Goal: Navigation & Orientation: Find specific page/section

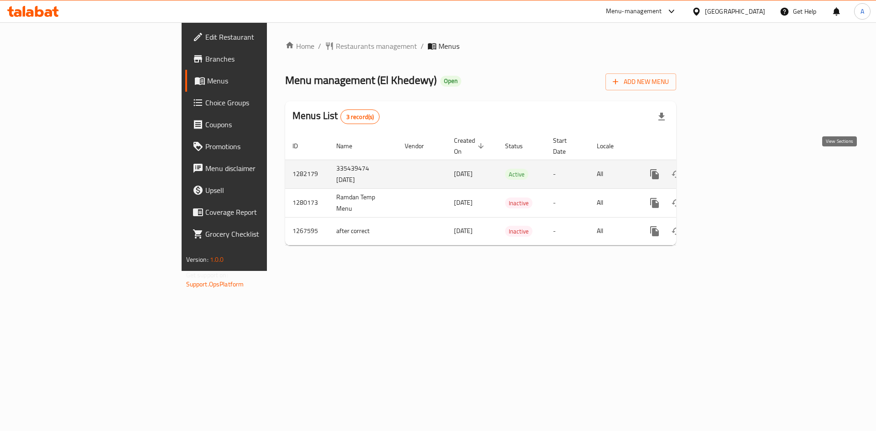
click at [731, 164] on link "enhanced table" at bounding box center [721, 174] width 22 height 22
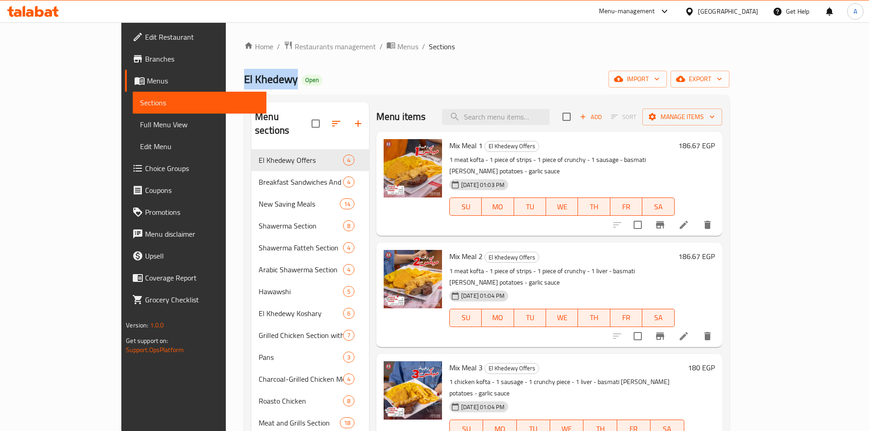
drag, startPoint x: 219, startPoint y: 79, endPoint x: 152, endPoint y: 82, distance: 67.1
copy span "El Khedewy"
click at [295, 49] on span "Restaurants management" at bounding box center [335, 46] width 81 height 11
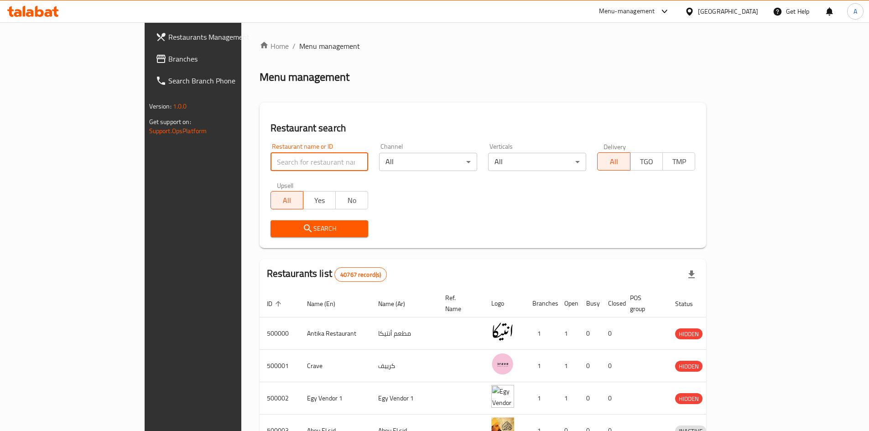
click at [271, 163] on input "search" at bounding box center [320, 162] width 98 height 18
click at [751, 2] on div "Egypt" at bounding box center [722, 11] width 88 height 22
click at [745, 7] on div "Egypt" at bounding box center [728, 11] width 60 height 10
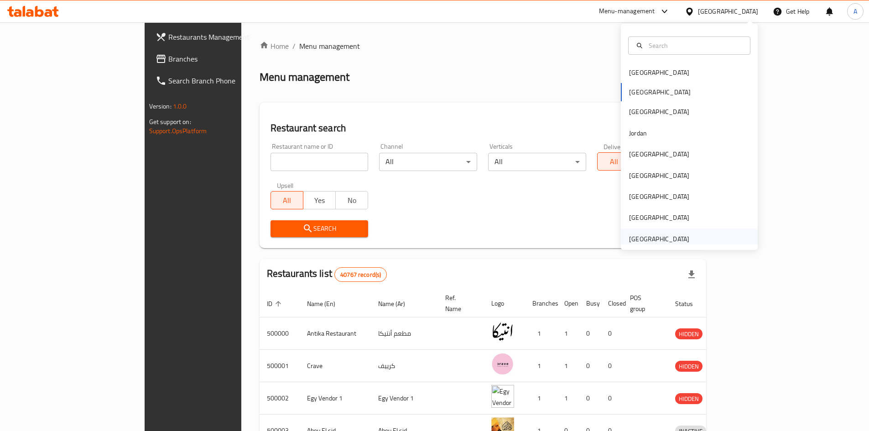
click at [679, 236] on div "[GEOGRAPHIC_DATA]" at bounding box center [659, 239] width 60 height 10
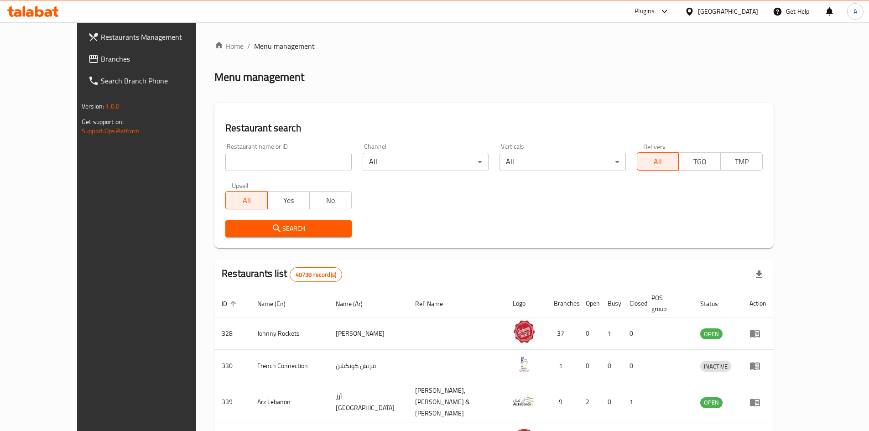
click at [273, 165] on input "search" at bounding box center [288, 162] width 126 height 18
paste input "749839"
type input "749839"
click button "Search" at bounding box center [288, 228] width 126 height 17
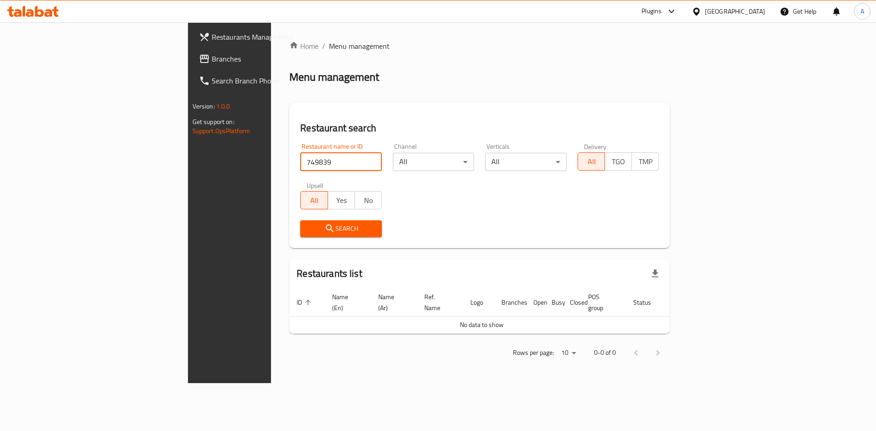
click at [212, 62] on span "Branches" at bounding box center [269, 58] width 115 height 11
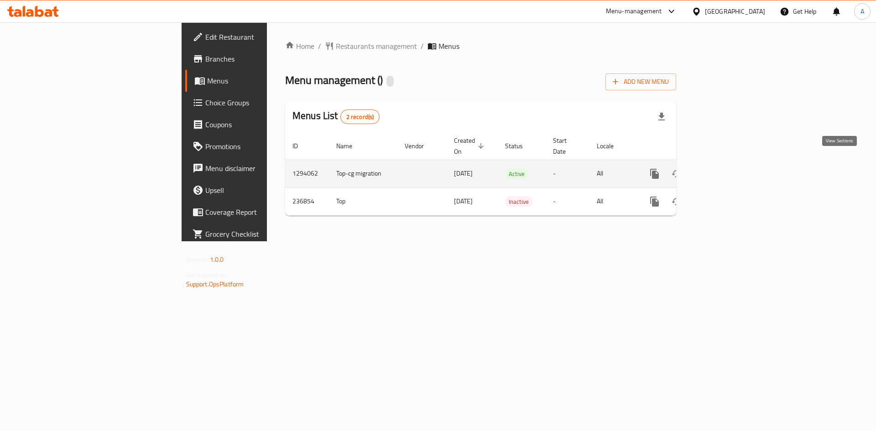
click at [726, 168] on icon "enhanced table" at bounding box center [720, 173] width 11 height 11
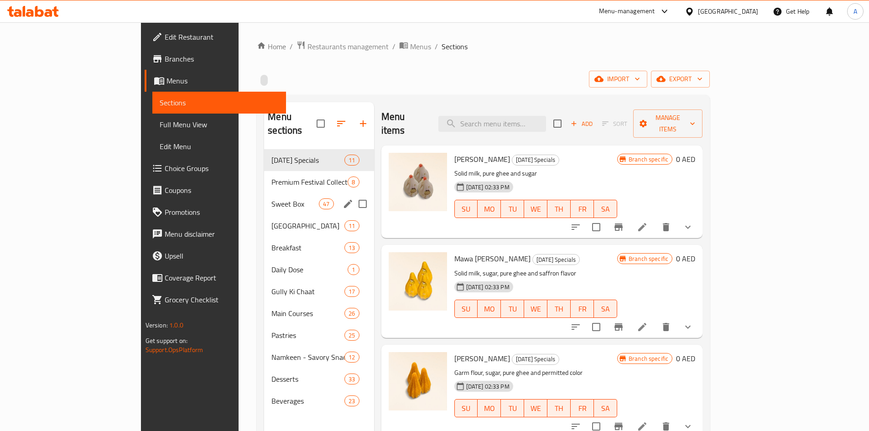
click at [272, 199] on span "Sweet Box" at bounding box center [295, 204] width 47 height 11
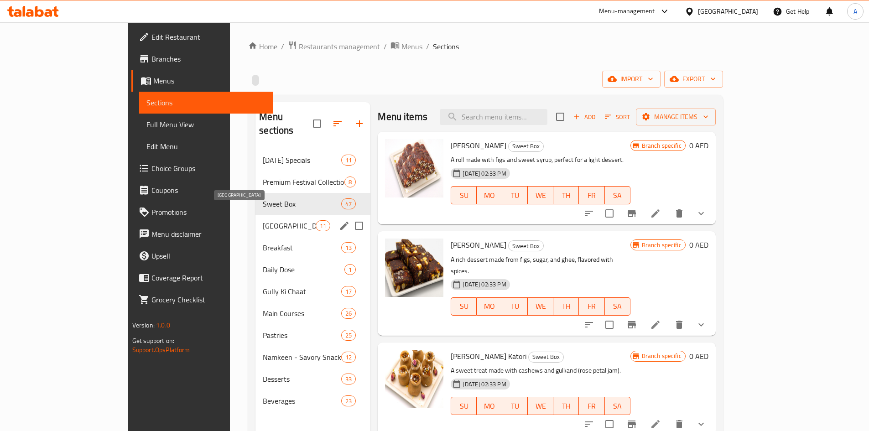
click at [263, 220] on span "[GEOGRAPHIC_DATA]" at bounding box center [289, 225] width 53 height 11
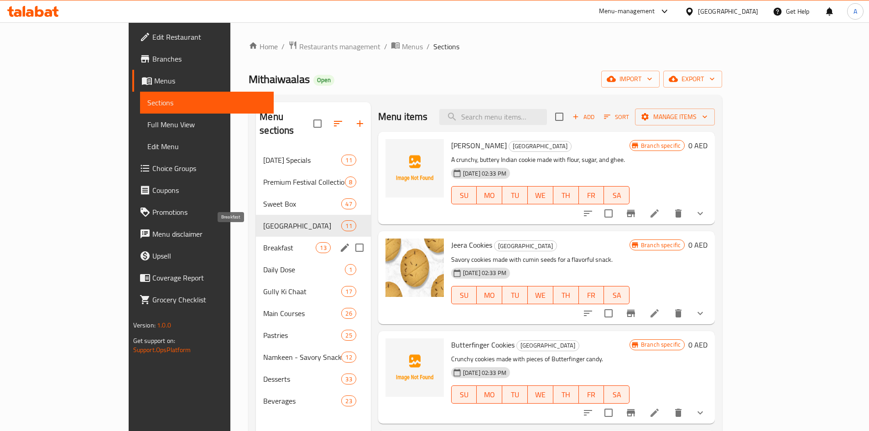
click at [263, 242] on span "Breakfast" at bounding box center [289, 247] width 52 height 11
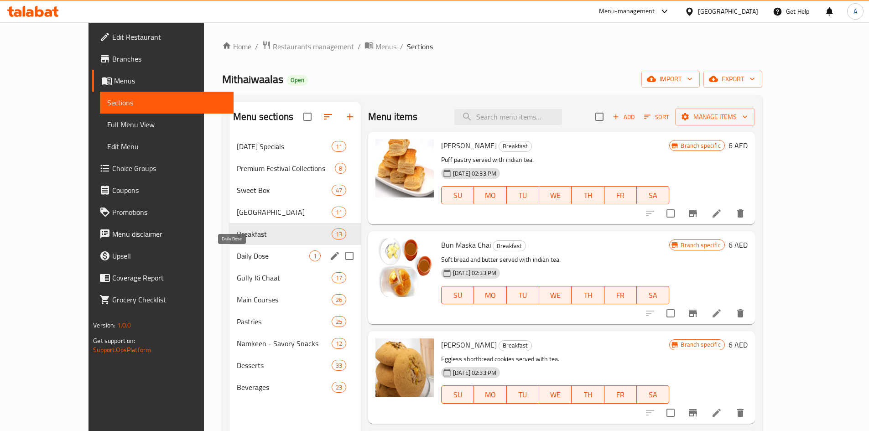
click at [237, 257] on span "Daily Dose" at bounding box center [273, 256] width 73 height 11
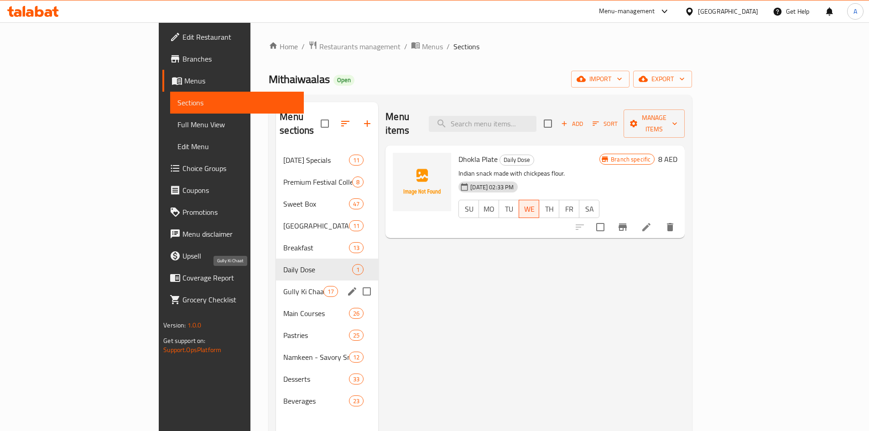
click at [283, 286] on span "Gully Ki Chaat" at bounding box center [303, 291] width 40 height 11
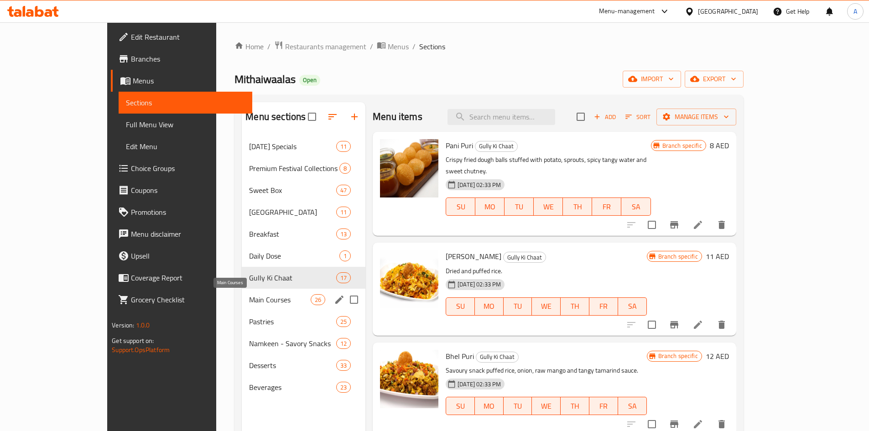
drag, startPoint x: 200, startPoint y: 297, endPoint x: 201, endPoint y: 308, distance: 11.0
click at [249, 298] on span "Main Courses" at bounding box center [280, 299] width 62 height 11
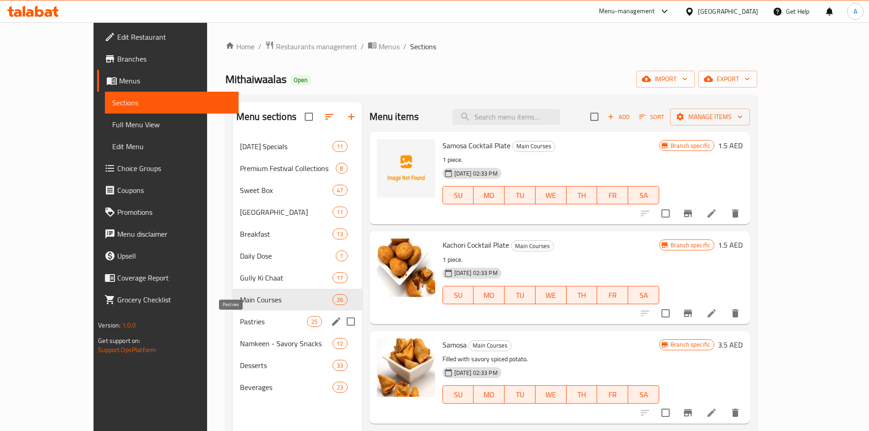
click at [240, 323] on span "Pastries" at bounding box center [273, 321] width 67 height 11
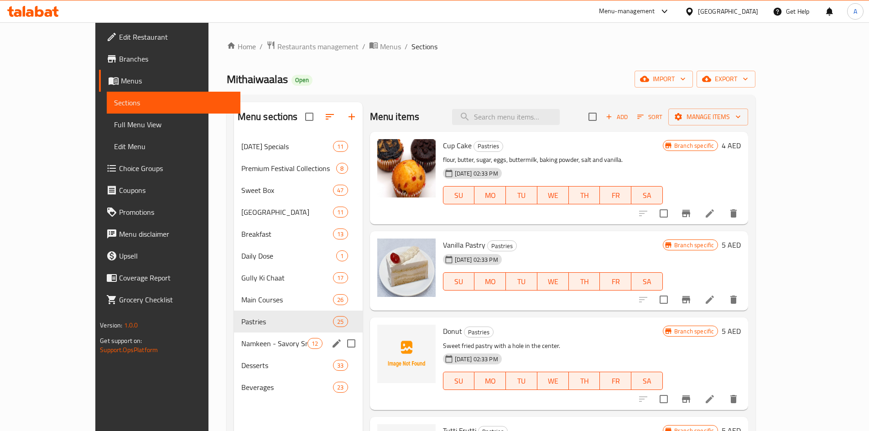
click at [234, 355] on div "Desserts 33" at bounding box center [298, 366] width 129 height 22
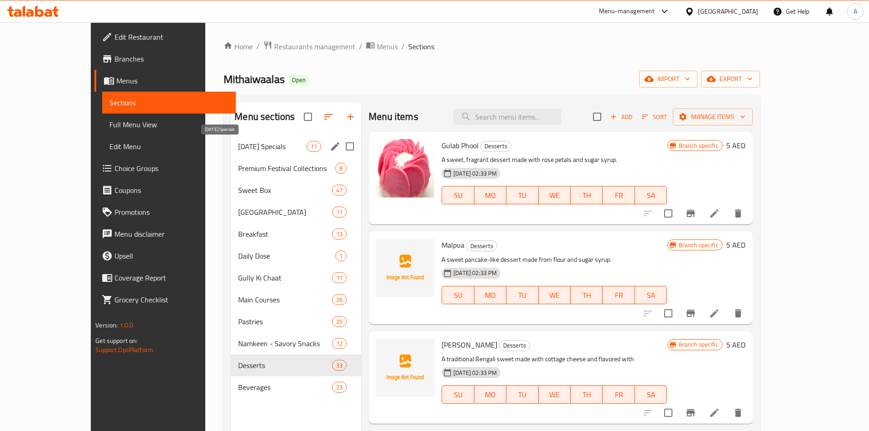
click at [247, 144] on span "[DATE] Specials" at bounding box center [272, 146] width 68 height 11
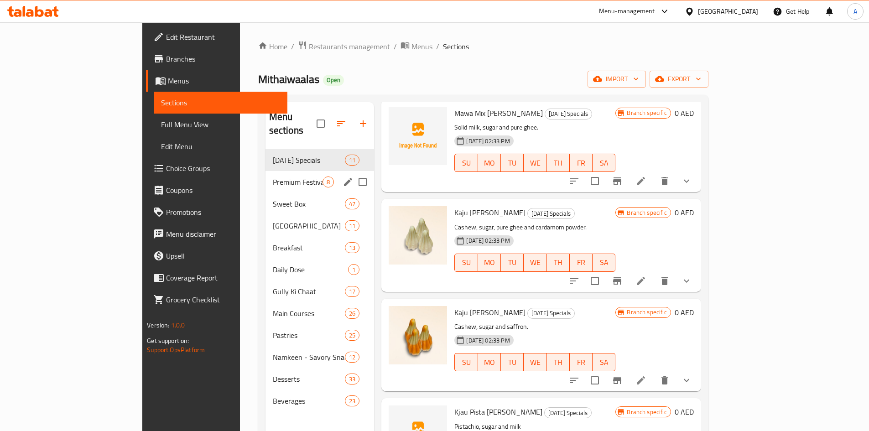
click at [273, 177] on span "Premium Festival Collections" at bounding box center [298, 182] width 50 height 11
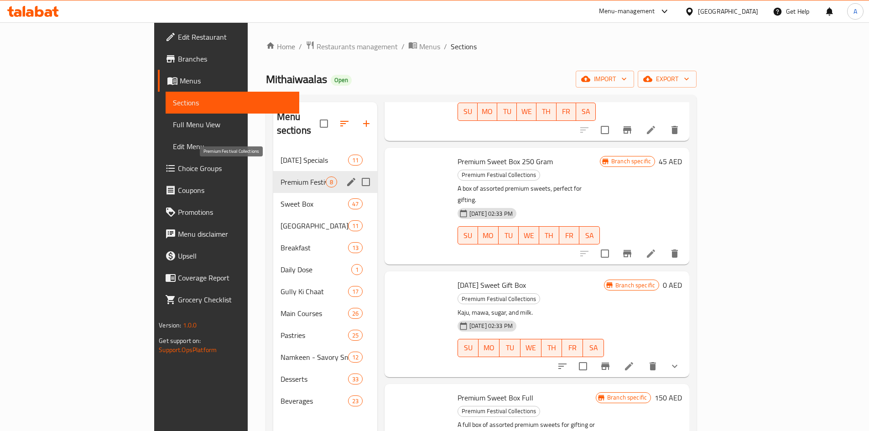
scroll to position [389, 0]
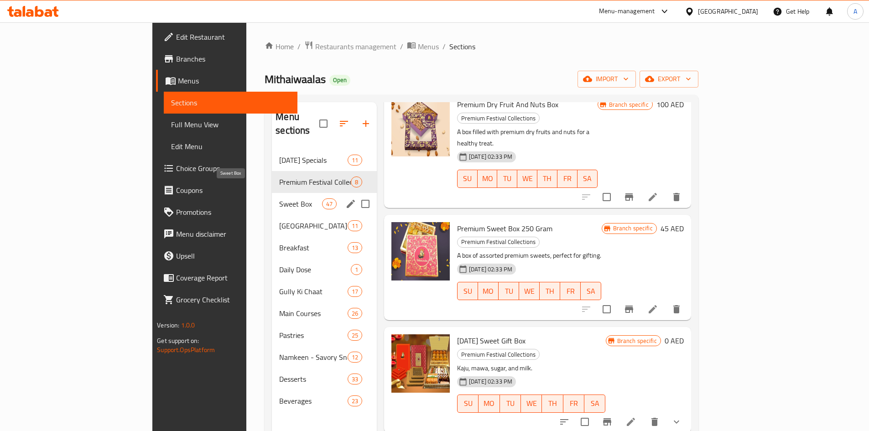
click at [279, 199] on span "Sweet Box" at bounding box center [300, 204] width 42 height 11
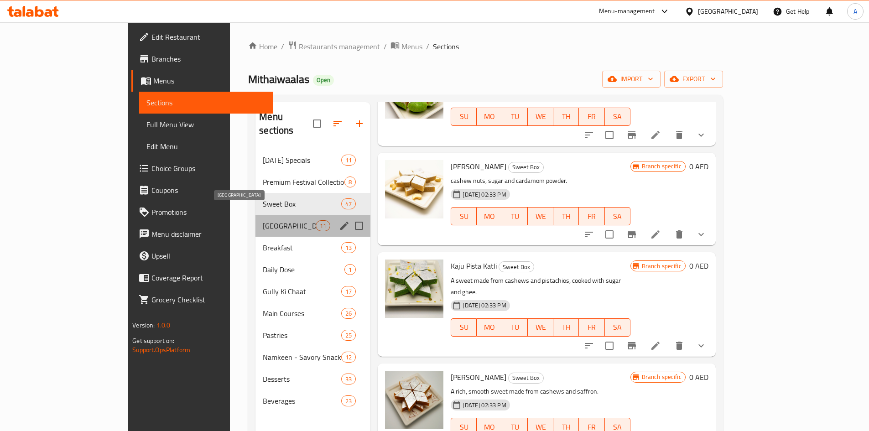
click at [263, 220] on span "[GEOGRAPHIC_DATA]" at bounding box center [289, 225] width 53 height 11
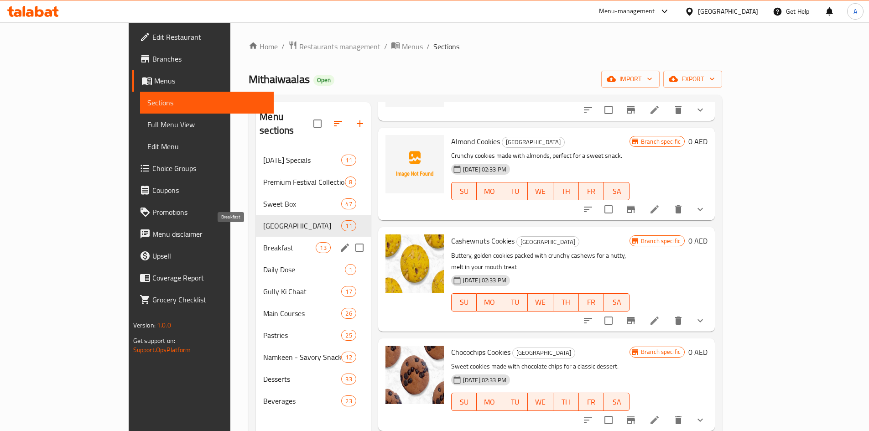
click at [263, 242] on span "Breakfast" at bounding box center [289, 247] width 52 height 11
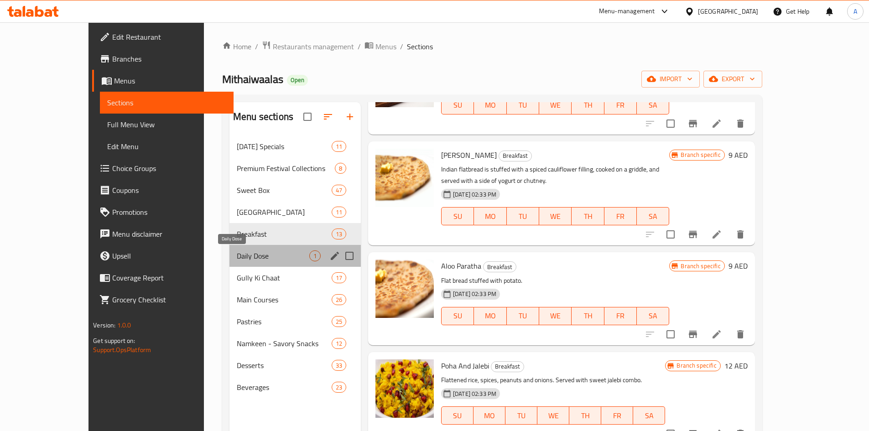
click at [237, 258] on span "Daily Dose" at bounding box center [273, 256] width 73 height 11
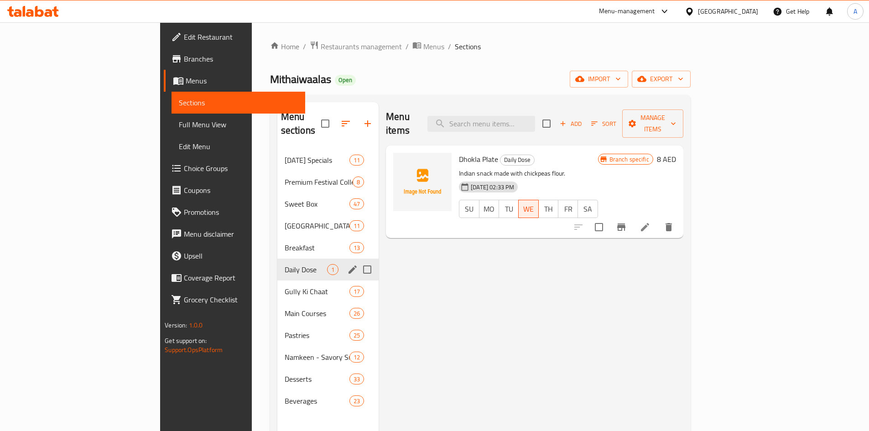
click at [277, 241] on div "Breakfast 13" at bounding box center [328, 248] width 102 height 22
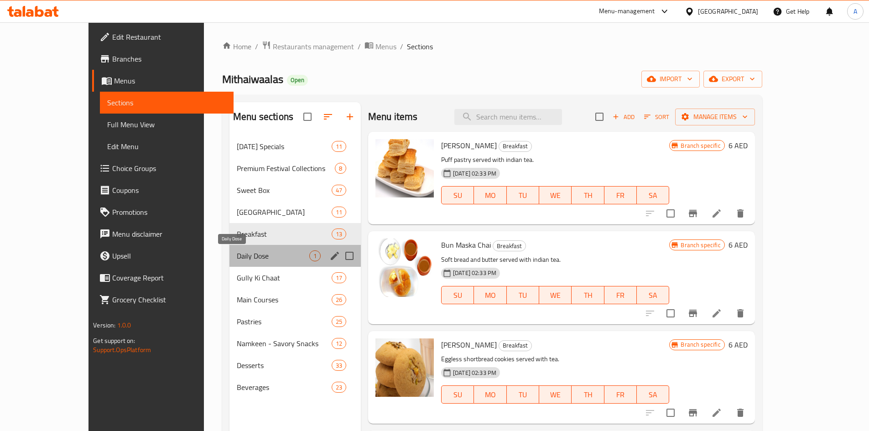
click at [237, 252] on span "Daily Dose" at bounding box center [273, 256] width 73 height 11
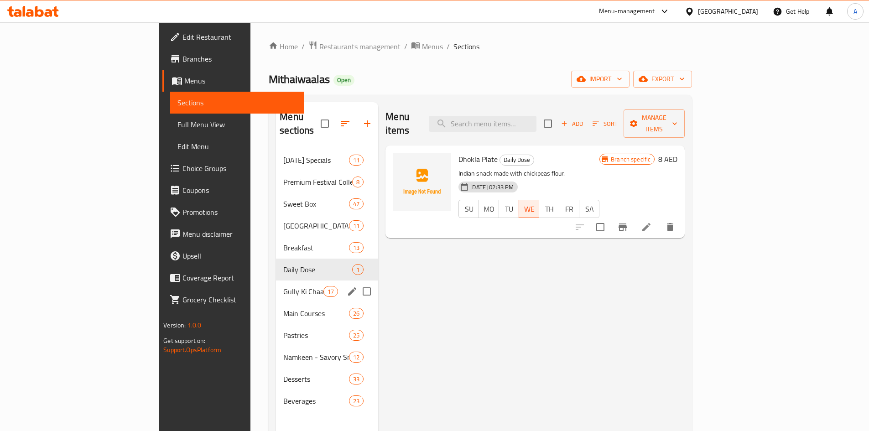
click at [283, 286] on span "Gully Ki Chaat" at bounding box center [303, 291] width 40 height 11
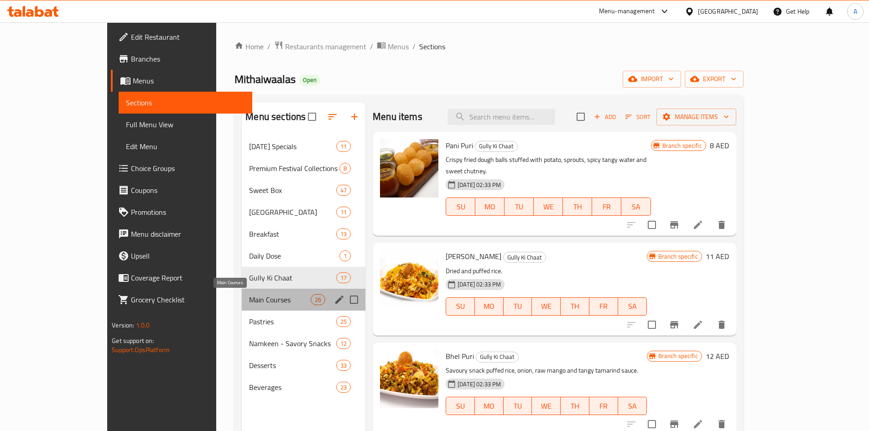
click at [249, 304] on span "Main Courses" at bounding box center [280, 299] width 62 height 11
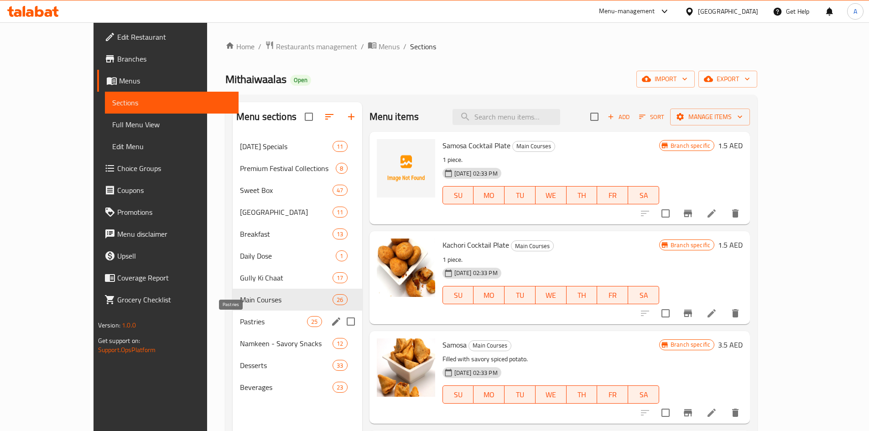
click at [240, 321] on span "Pastries" at bounding box center [273, 321] width 67 height 11
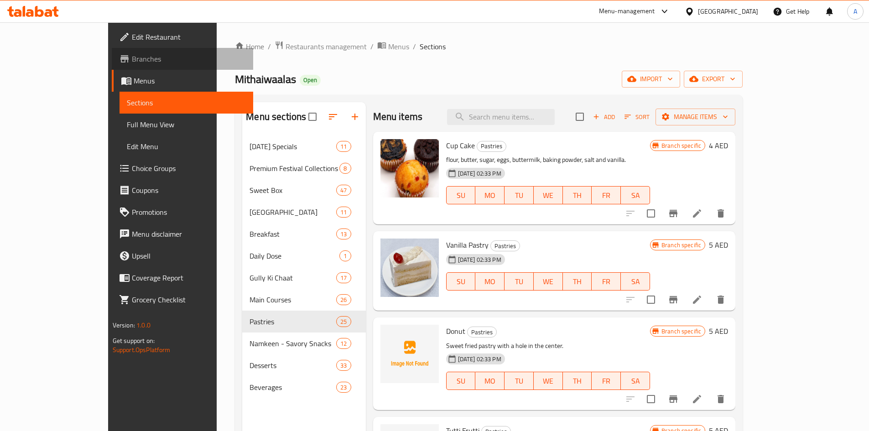
click at [132, 56] on span "Branches" at bounding box center [189, 58] width 114 height 11
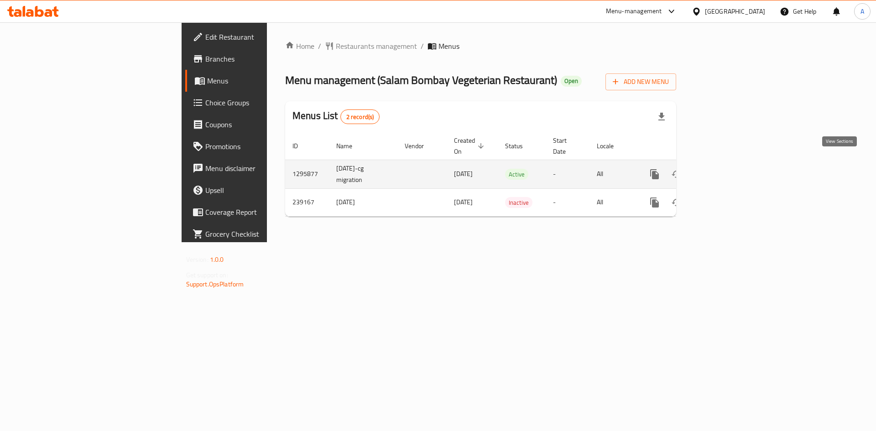
click at [726, 169] on icon "enhanced table" at bounding box center [720, 174] width 11 height 11
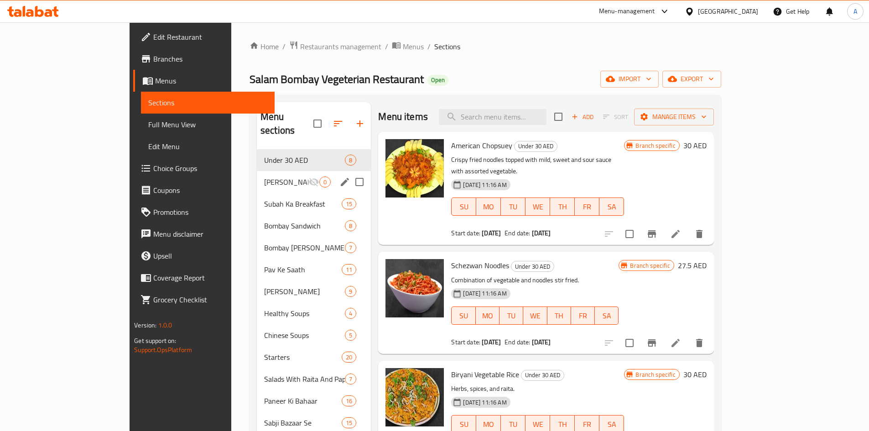
click at [257, 174] on div "[PERSON_NAME] 0" at bounding box center [314, 182] width 114 height 22
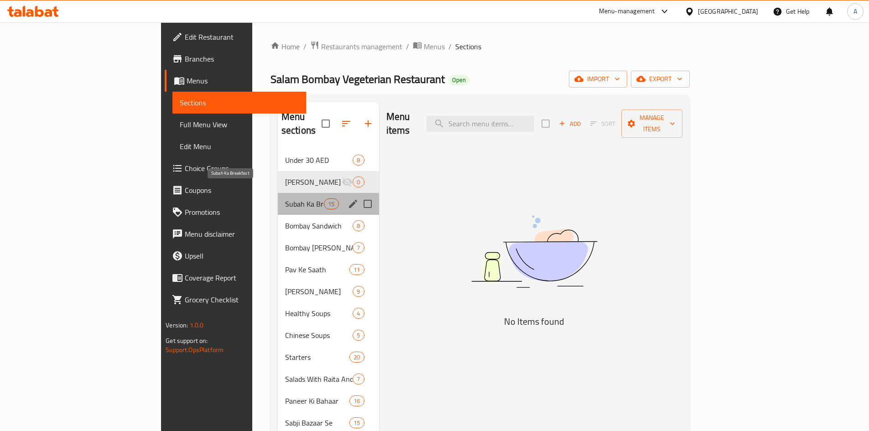
click at [285, 199] on span "Subah Ka Breakfast" at bounding box center [304, 204] width 39 height 11
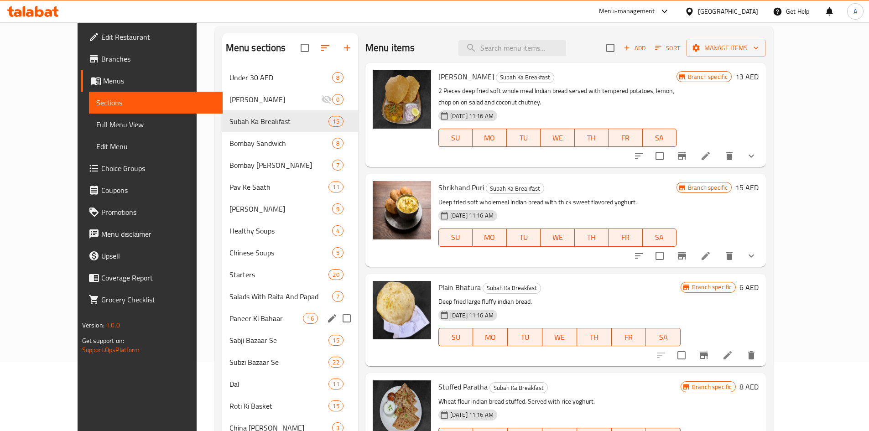
scroll to position [46, 0]
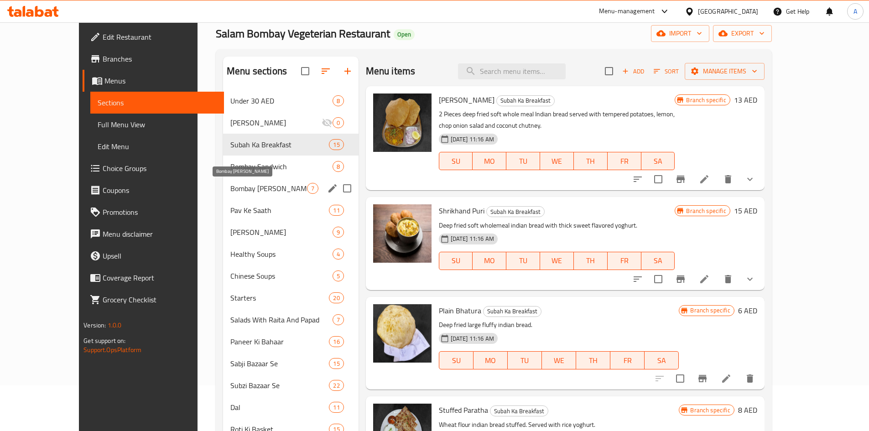
click at [247, 191] on span "Bombay Frankie" at bounding box center [268, 188] width 77 height 11
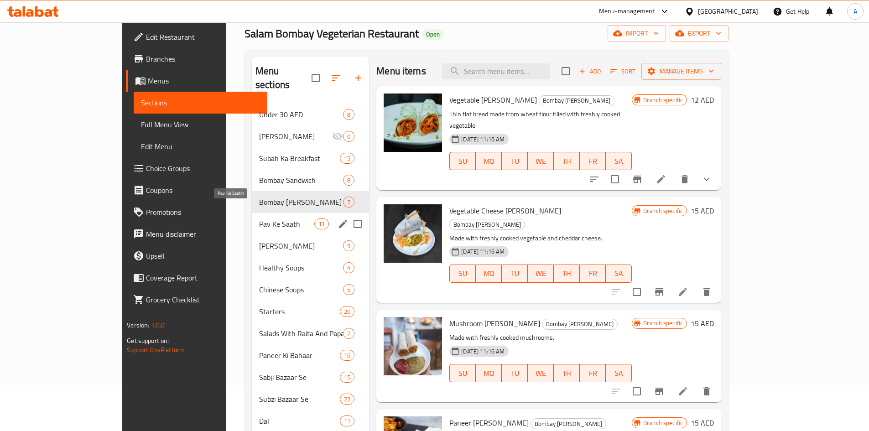
click at [259, 219] on span "Pav Ke Saath" at bounding box center [286, 224] width 55 height 11
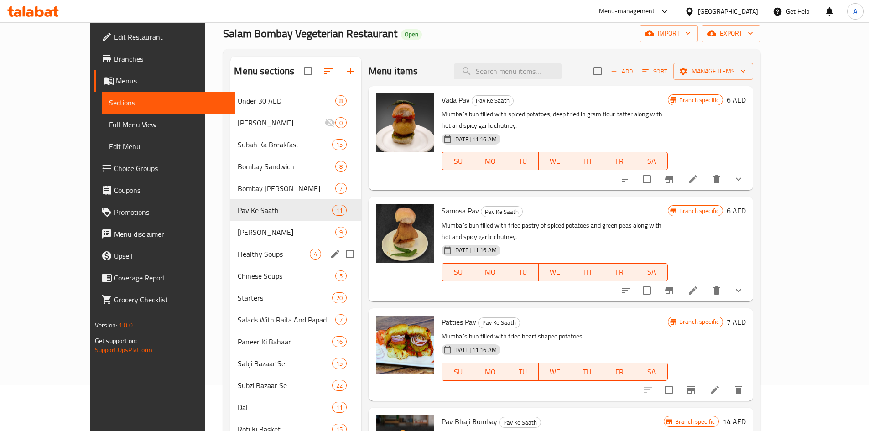
click at [233, 246] on div "Healthy Soups 4" at bounding box center [295, 254] width 131 height 22
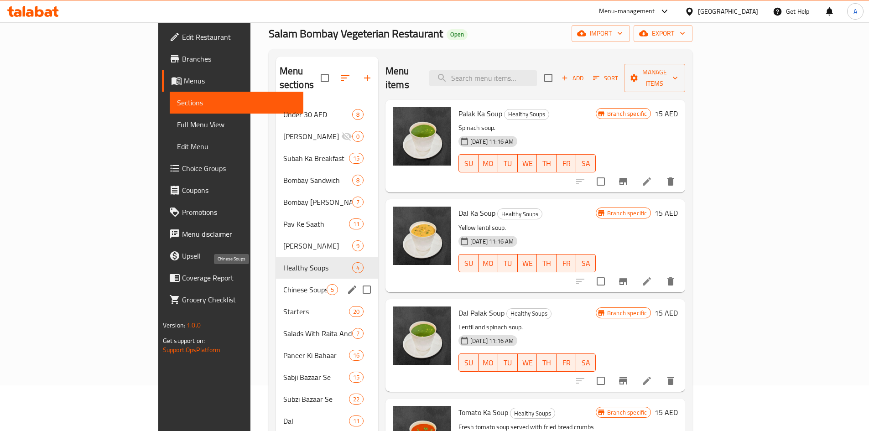
click at [283, 284] on span "Chinese Soups" at bounding box center [304, 289] width 43 height 11
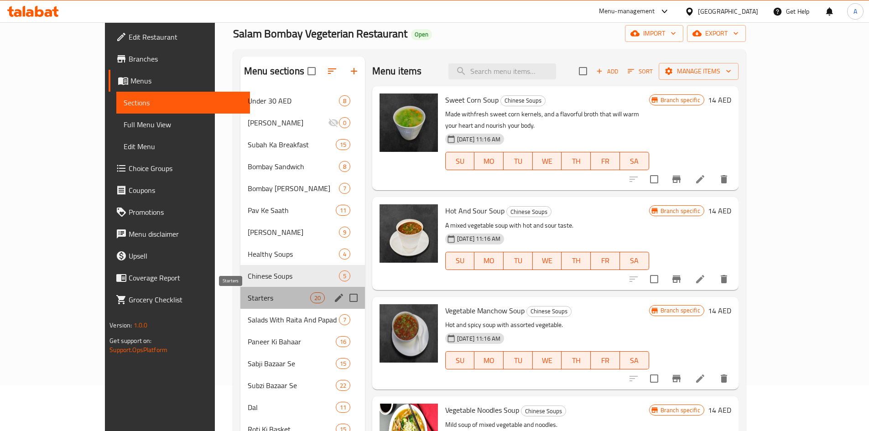
click at [248, 303] on span "Starters" at bounding box center [279, 298] width 63 height 11
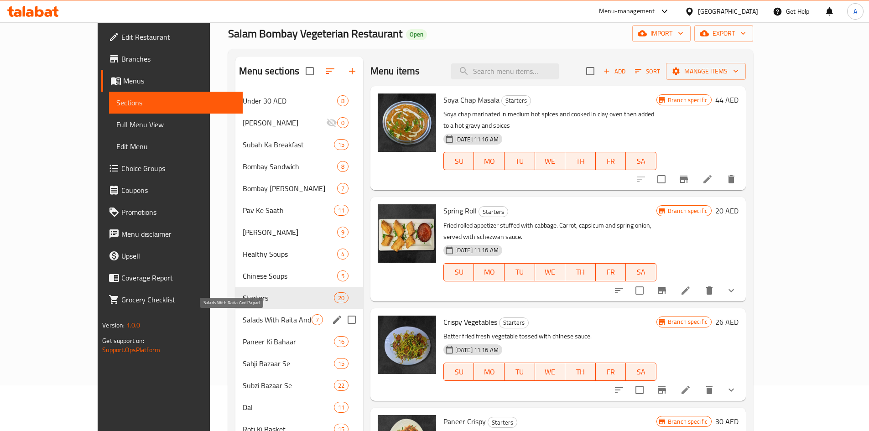
click at [243, 318] on span "Salads With Raita And Papad" at bounding box center [277, 319] width 69 height 11
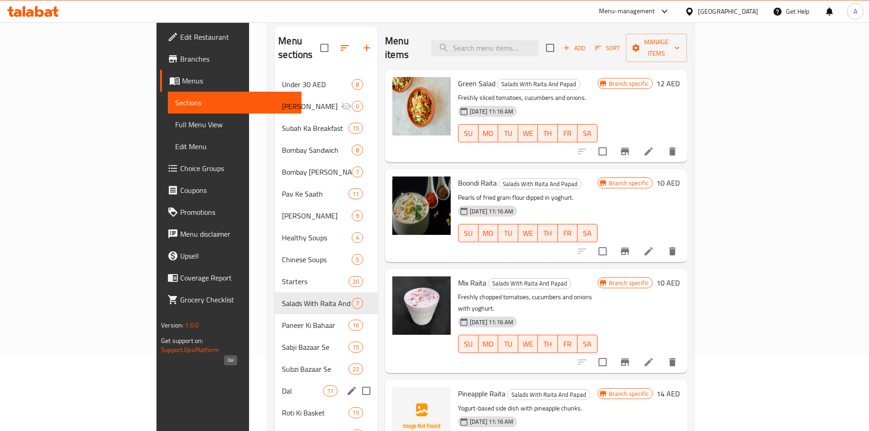
scroll to position [91, 0]
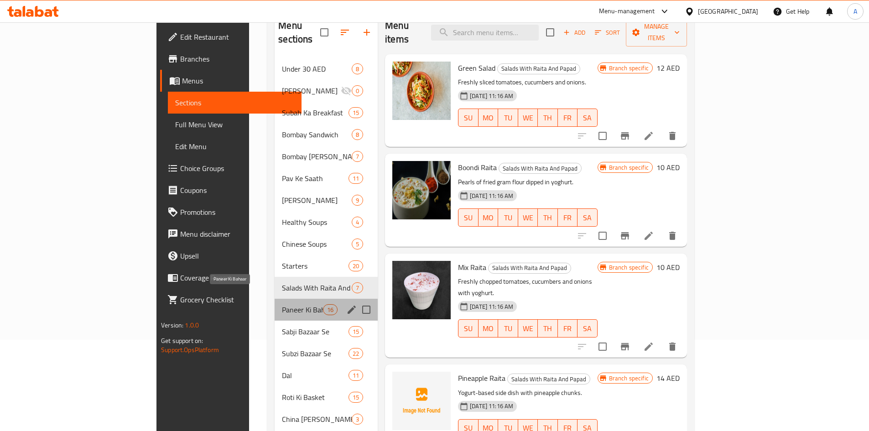
click at [282, 304] on span "Paneer Ki Bahaar" at bounding box center [302, 309] width 41 height 11
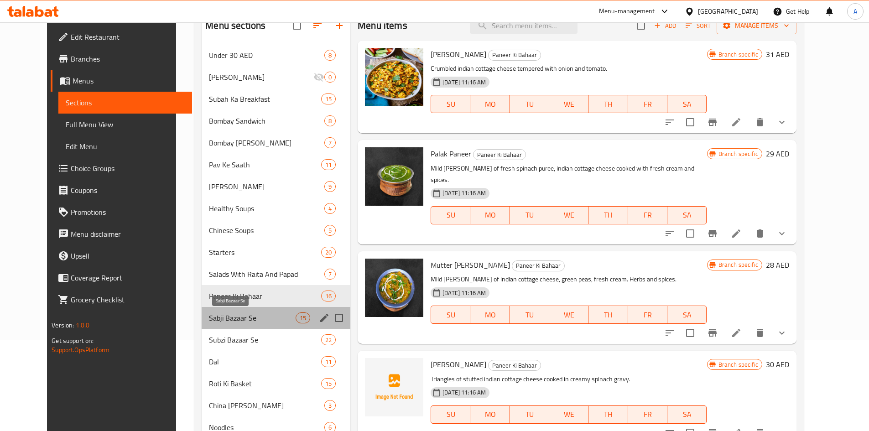
click at [228, 321] on span "Sabji Bazaar Se" at bounding box center [252, 318] width 87 height 11
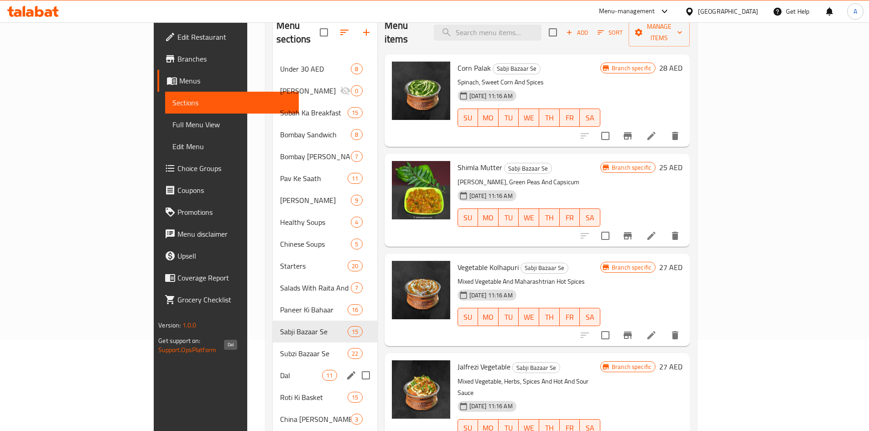
scroll to position [137, 0]
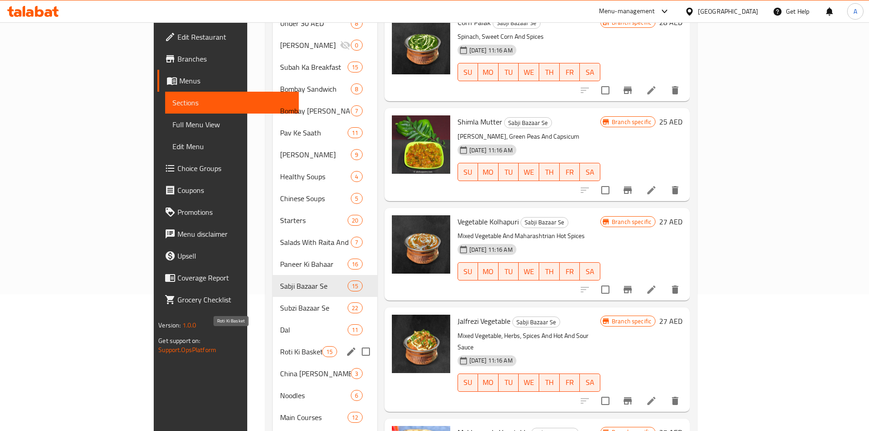
click at [280, 346] on span "Roti Ki Basket" at bounding box center [301, 351] width 42 height 11
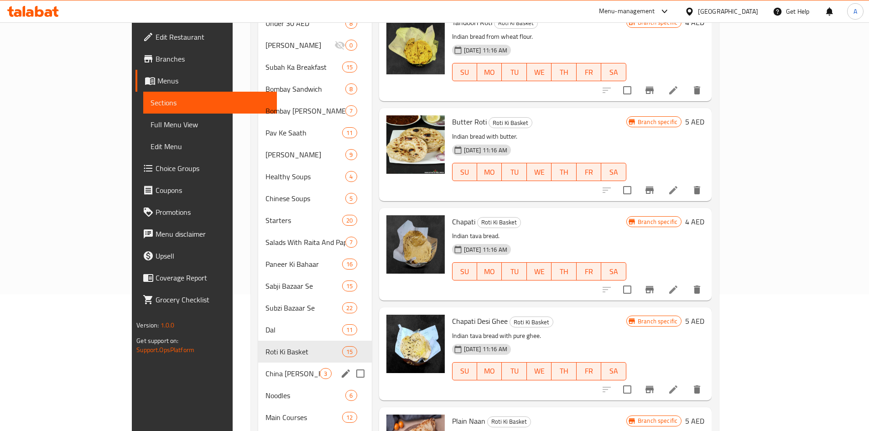
click at [266, 368] on span "China Ka Swad" at bounding box center [293, 373] width 54 height 11
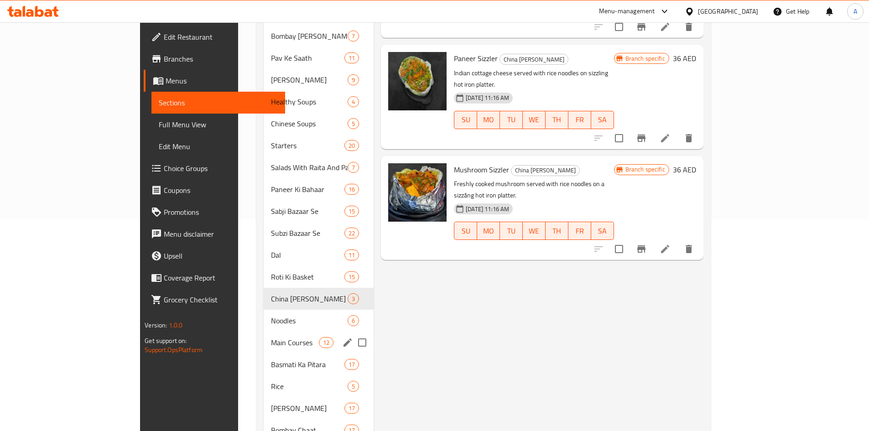
scroll to position [228, 0]
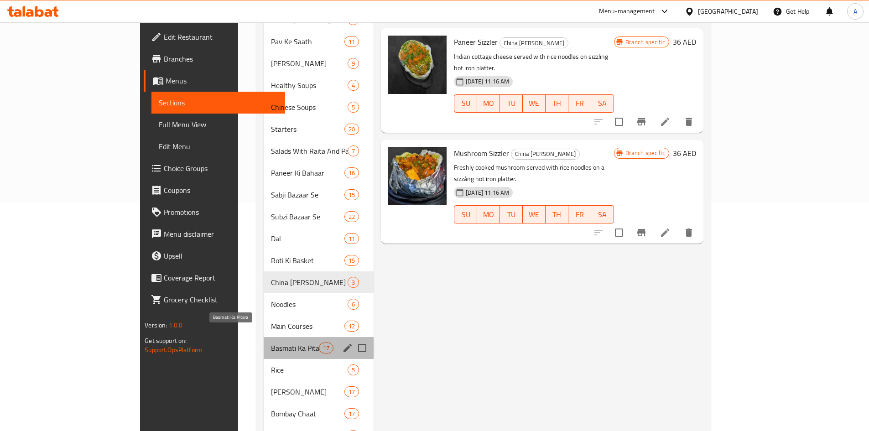
click at [271, 343] on span "Basmati Ka Pitara" at bounding box center [295, 348] width 48 height 11
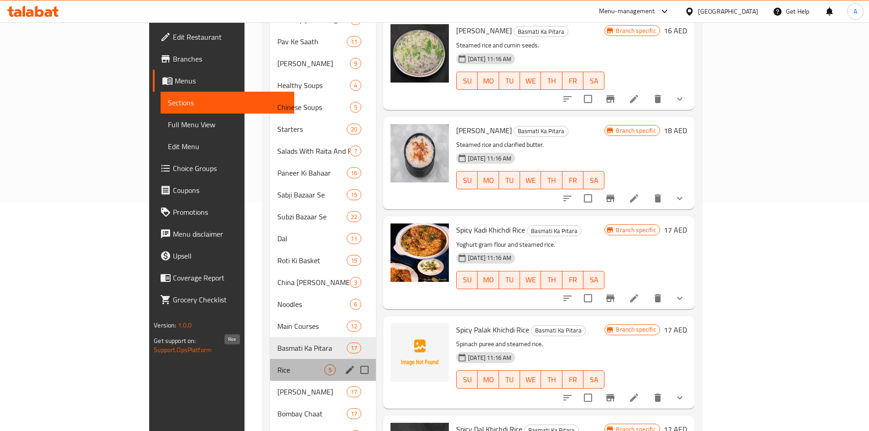
click at [277, 365] on span "Rice" at bounding box center [300, 370] width 47 height 11
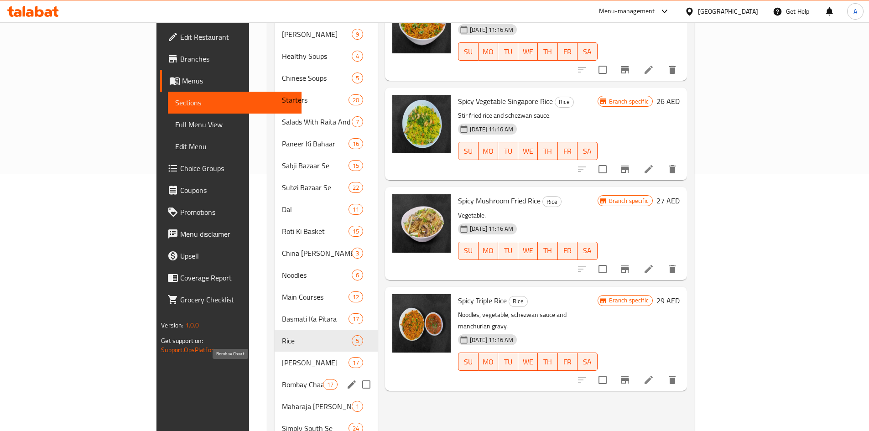
scroll to position [274, 0]
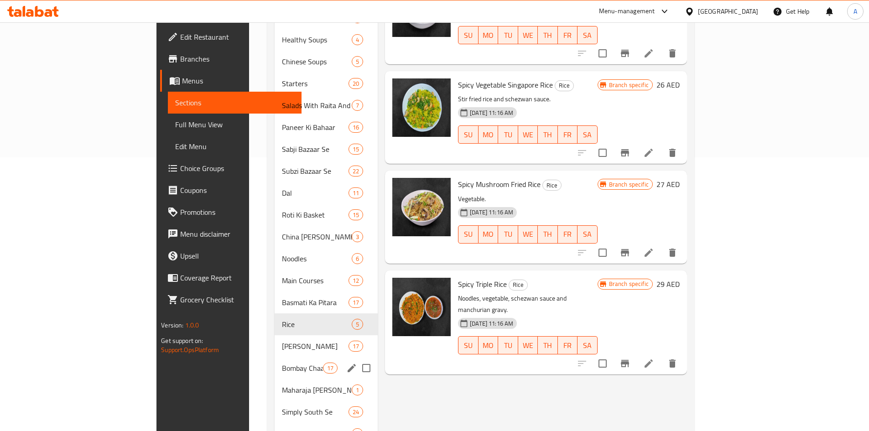
click at [275, 339] on div "Kush Methi Pal 17" at bounding box center [326, 346] width 103 height 22
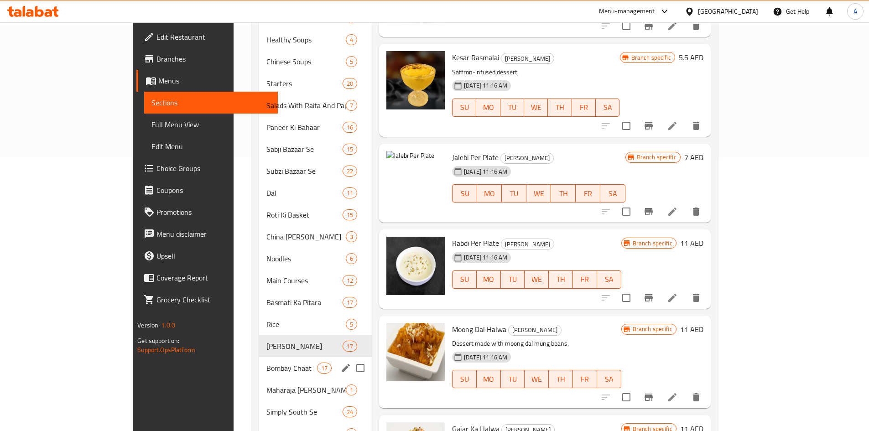
click at [266, 363] on span "Bombay Chaat" at bounding box center [291, 368] width 51 height 11
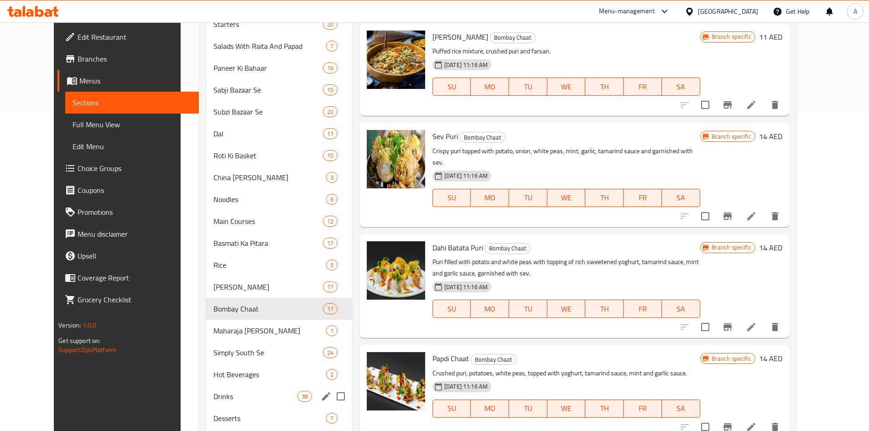
scroll to position [365, 0]
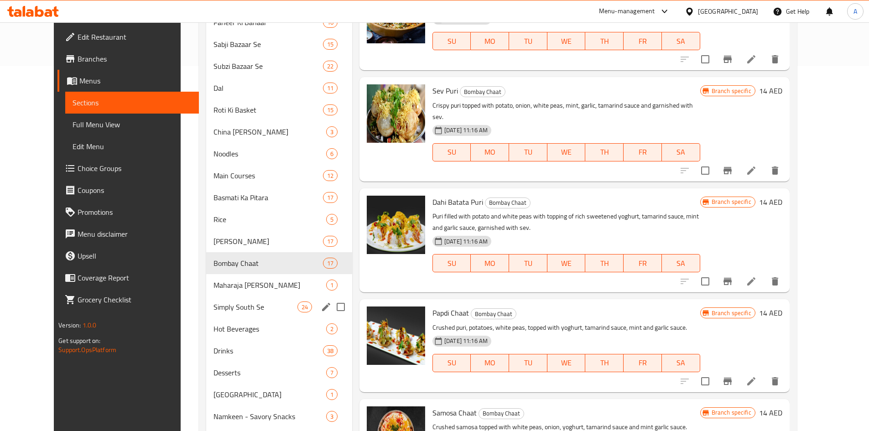
click at [233, 315] on div "Simply South Se 24" at bounding box center [279, 307] width 146 height 22
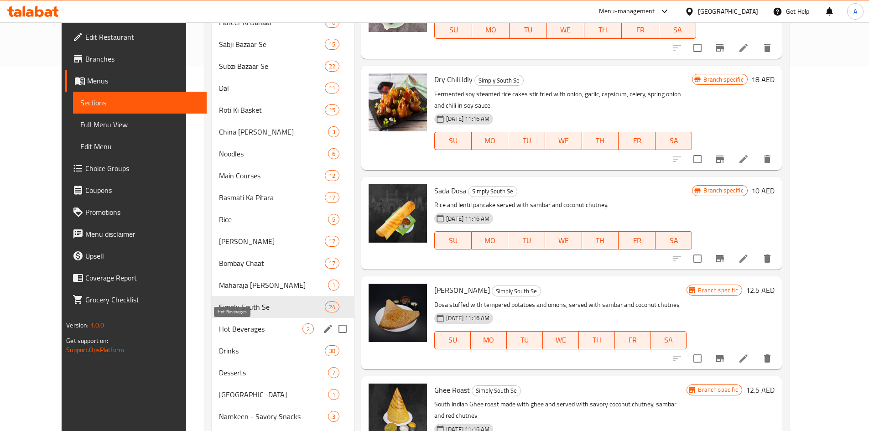
drag, startPoint x: 217, startPoint y: 333, endPoint x: 211, endPoint y: 338, distance: 7.8
click at [219, 333] on span "Hot Beverages" at bounding box center [261, 329] width 84 height 11
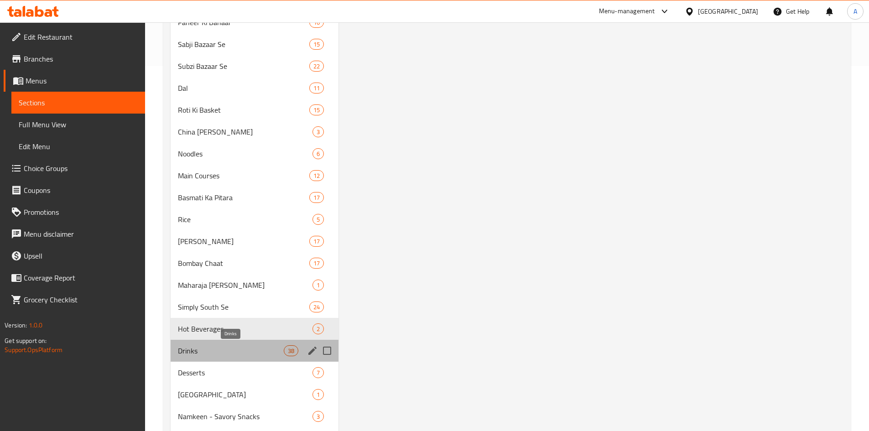
click at [193, 348] on span "Drinks" at bounding box center [231, 350] width 106 height 11
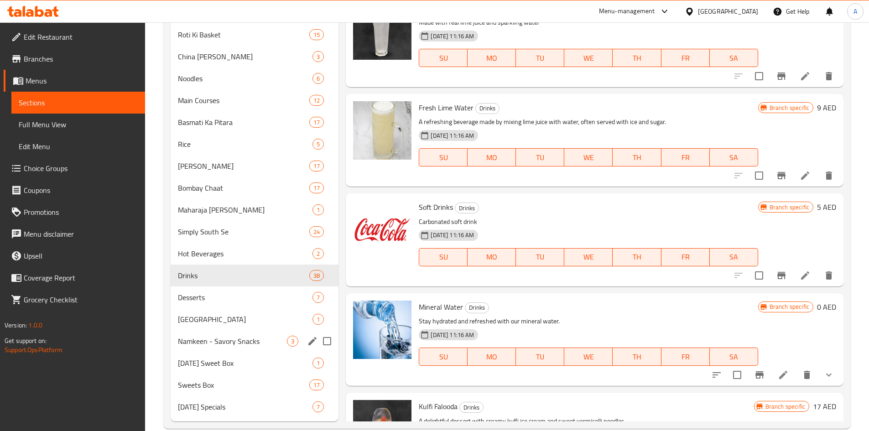
scroll to position [456, 0]
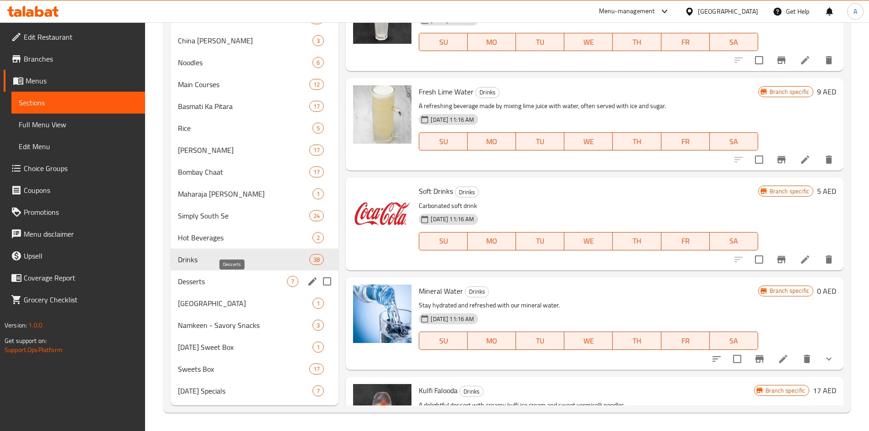
click at [224, 284] on span "Desserts" at bounding box center [233, 281] width 110 height 11
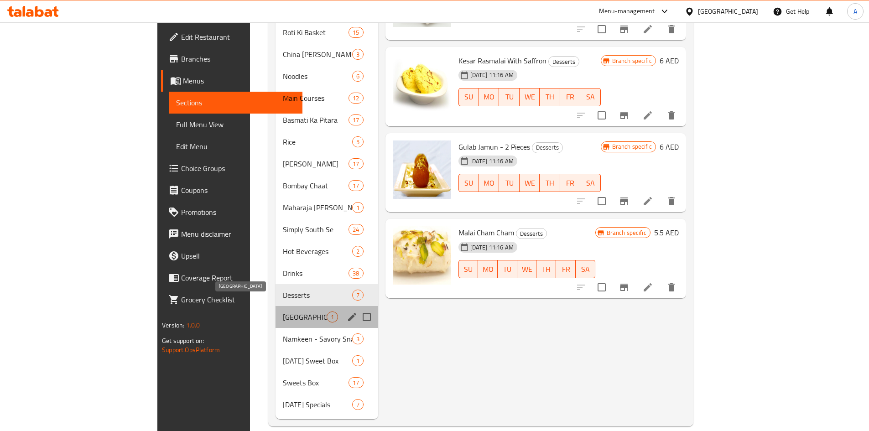
click at [283, 312] on span "[GEOGRAPHIC_DATA]" at bounding box center [305, 317] width 44 height 11
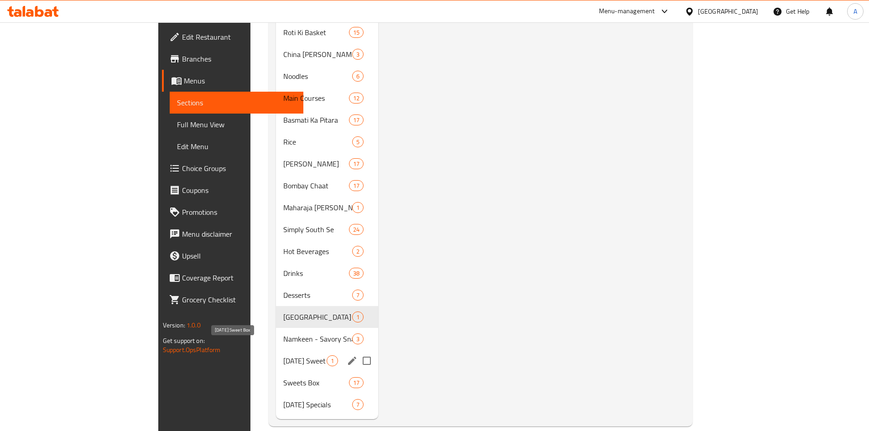
click at [283, 355] on span "Diwali Sweet Box" at bounding box center [304, 360] width 43 height 11
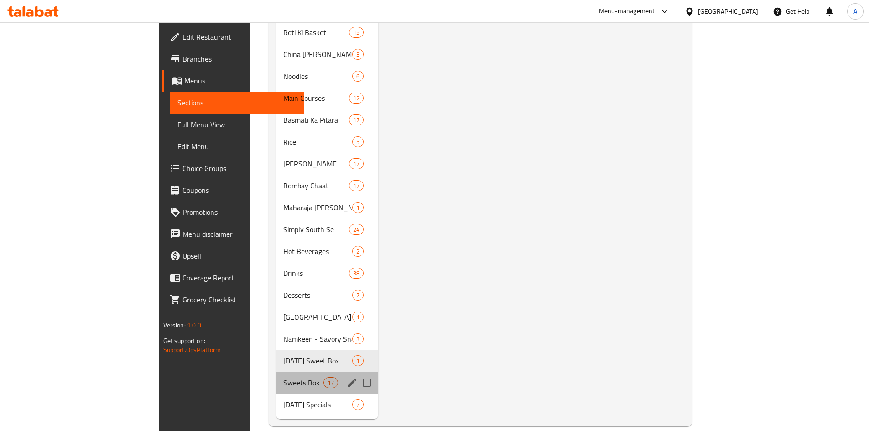
click at [276, 375] on div "Sweets Box 17" at bounding box center [327, 383] width 102 height 22
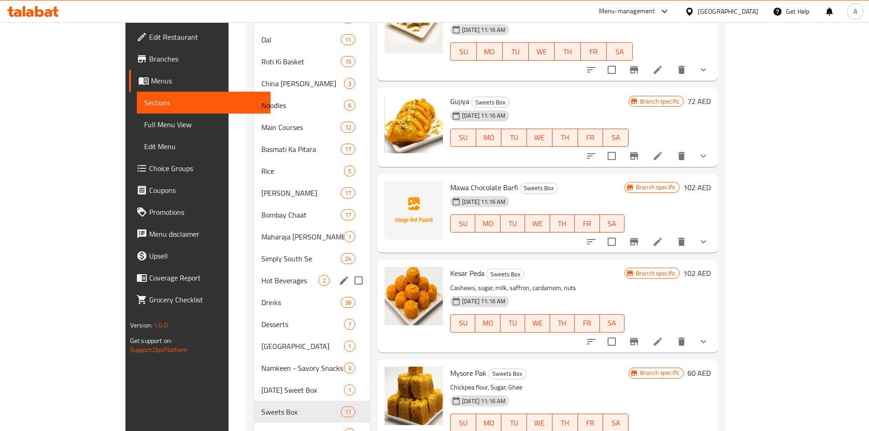
scroll to position [456, 0]
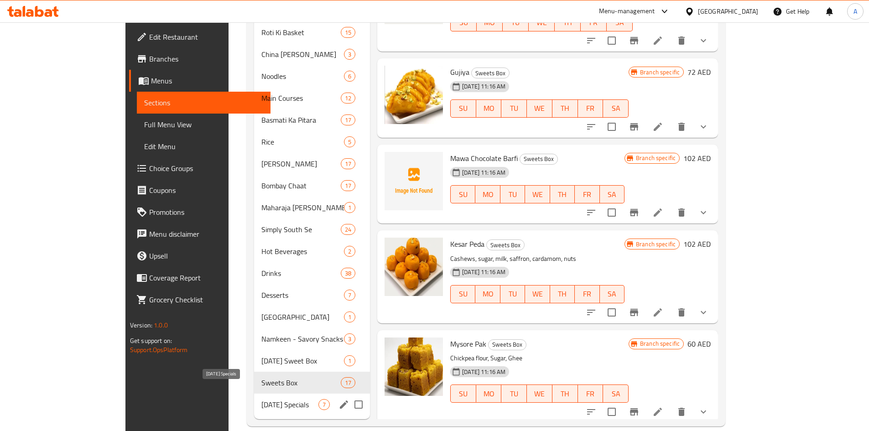
click at [261, 399] on span "[DATE] Specials" at bounding box center [289, 404] width 57 height 11
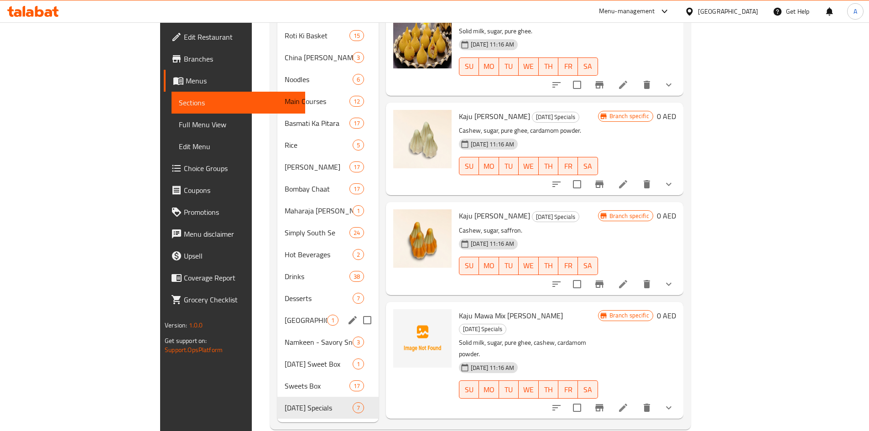
scroll to position [456, 0]
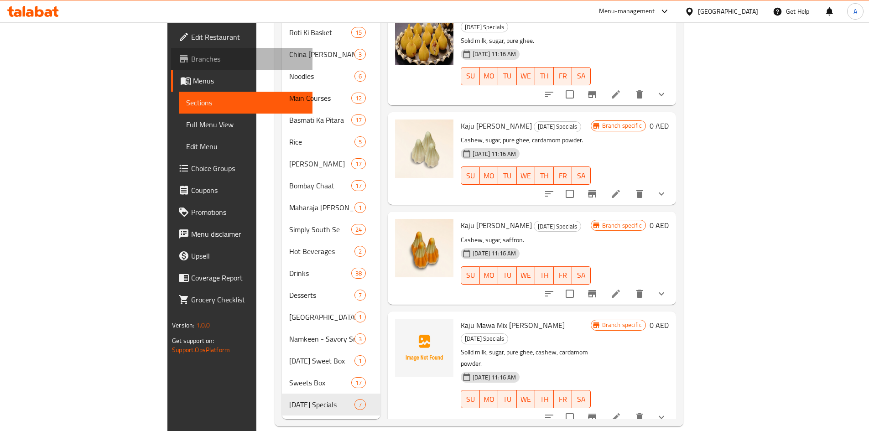
click at [191, 64] on span "Branches" at bounding box center [248, 58] width 114 height 11
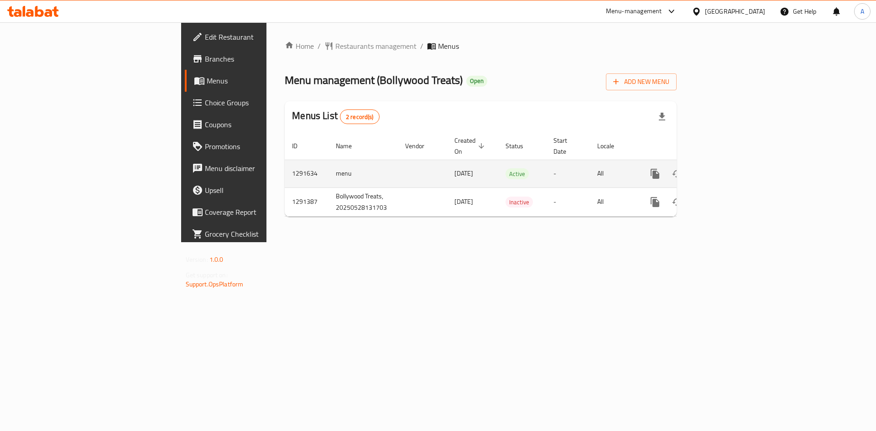
click at [732, 164] on link "enhanced table" at bounding box center [721, 174] width 22 height 22
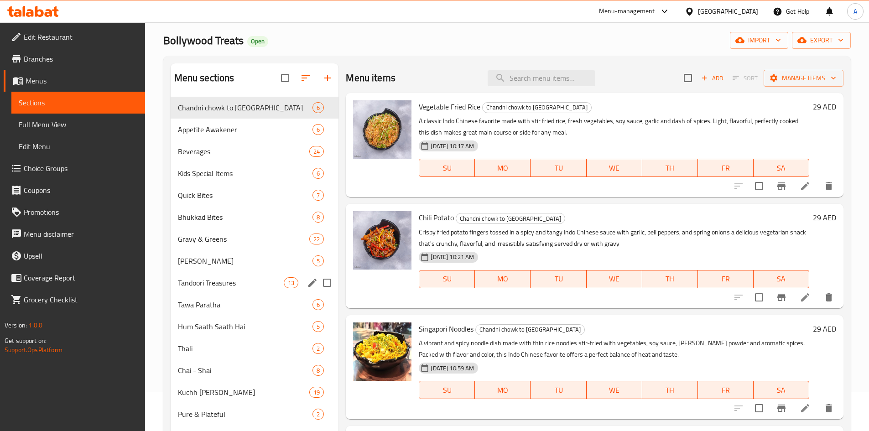
scroll to position [37, 0]
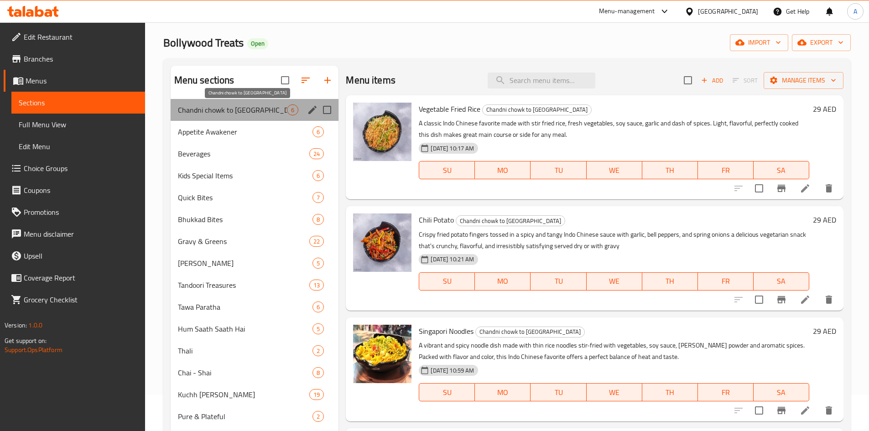
click at [244, 110] on span "Chandni chowk to China" at bounding box center [233, 109] width 110 height 11
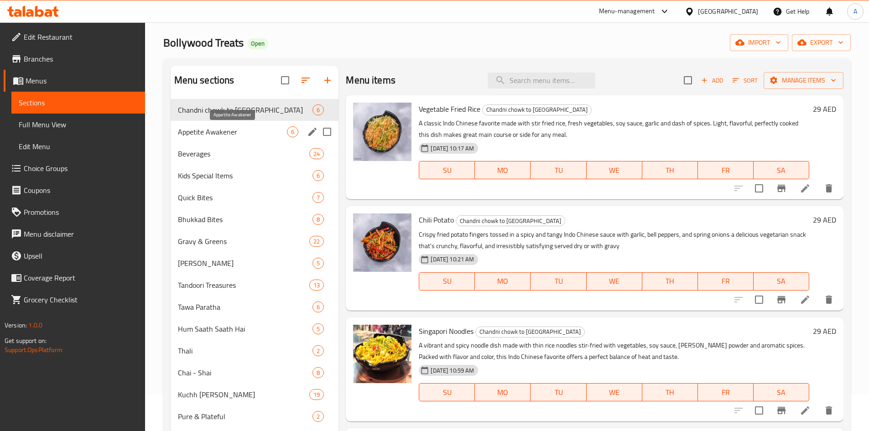
click at [236, 126] on span "Appetite Awakener" at bounding box center [233, 131] width 110 height 11
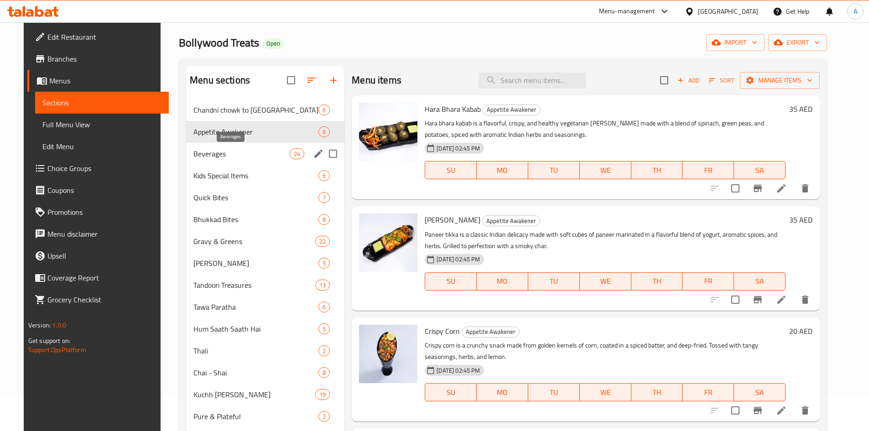
click at [211, 149] on span "Beverages" at bounding box center [241, 153] width 96 height 11
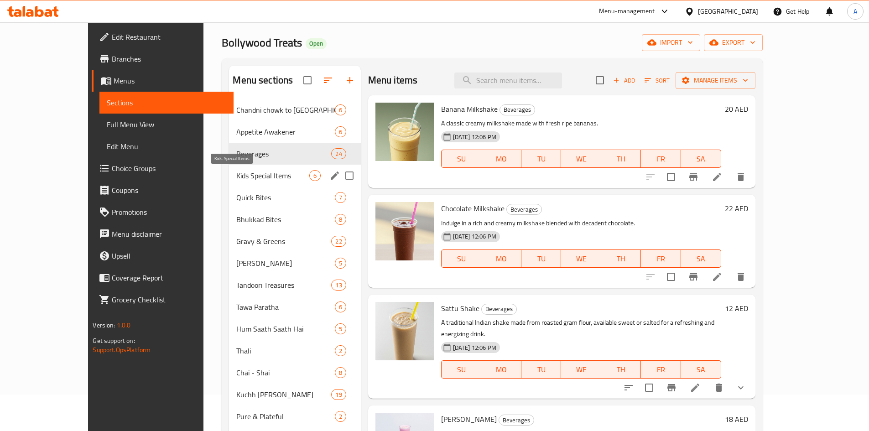
click at [236, 171] on span "Kids Special Items" at bounding box center [272, 175] width 73 height 11
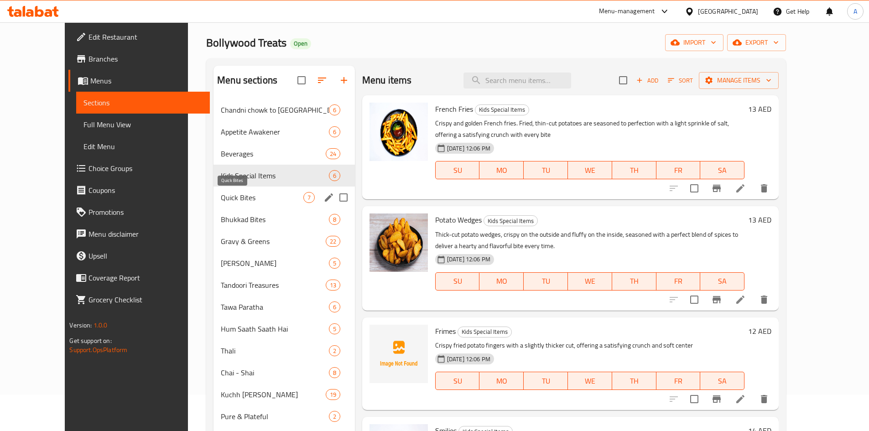
click at [221, 192] on span "Quick Bites" at bounding box center [262, 197] width 83 height 11
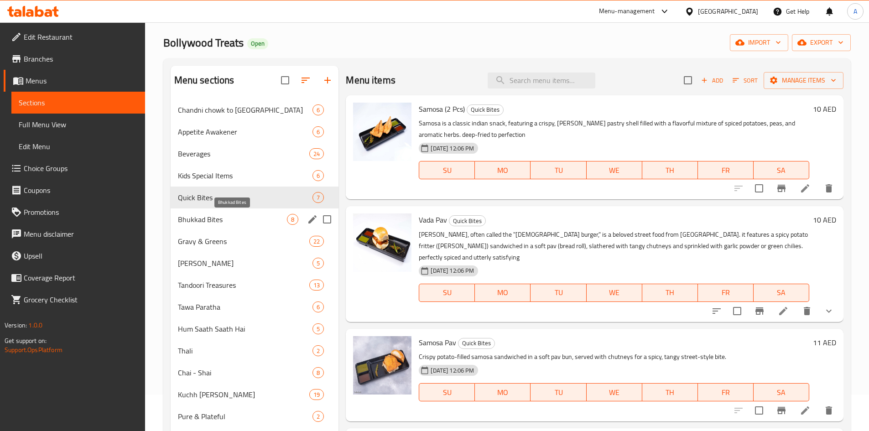
click at [215, 221] on span "Bhukkad Bites" at bounding box center [233, 219] width 110 height 11
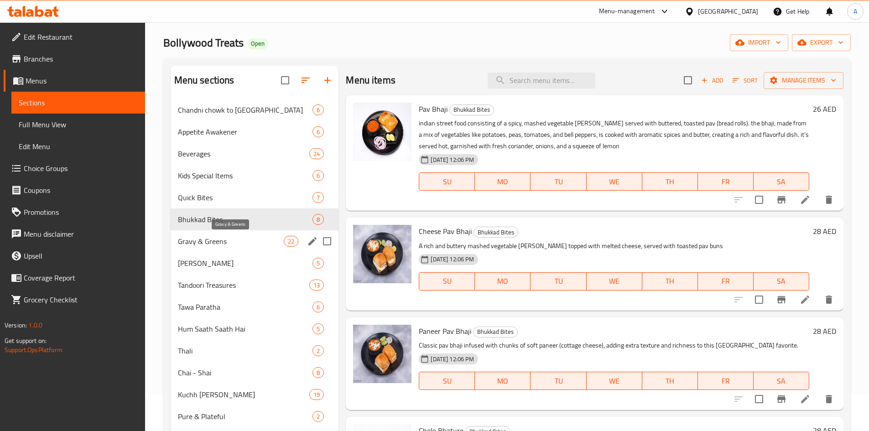
click at [210, 242] on span "Gravy & Greens" at bounding box center [231, 241] width 106 height 11
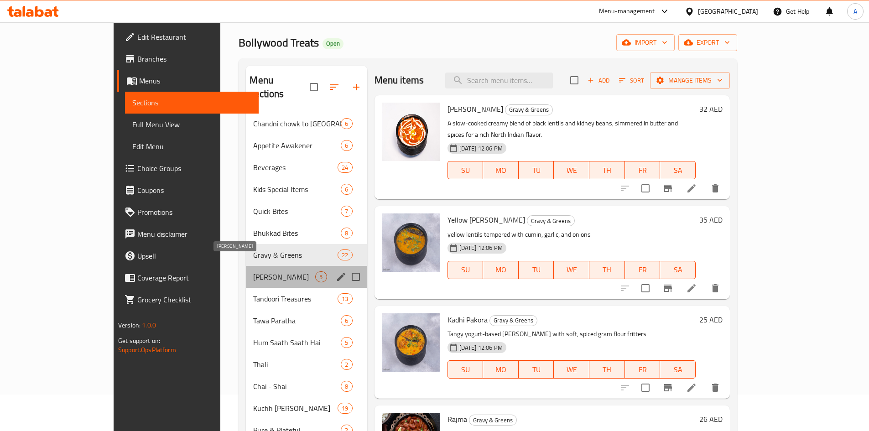
click at [253, 272] on span "Chulbul Chawal" at bounding box center [284, 277] width 62 height 11
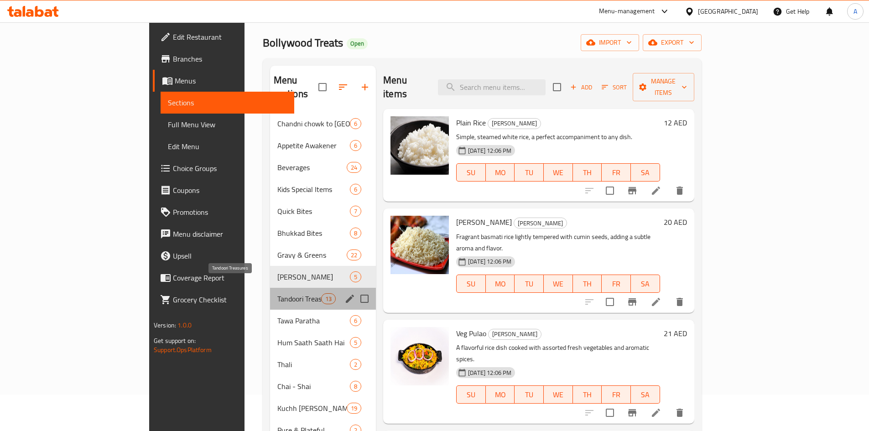
click at [277, 293] on span "Tandoori Treasures" at bounding box center [299, 298] width 44 height 11
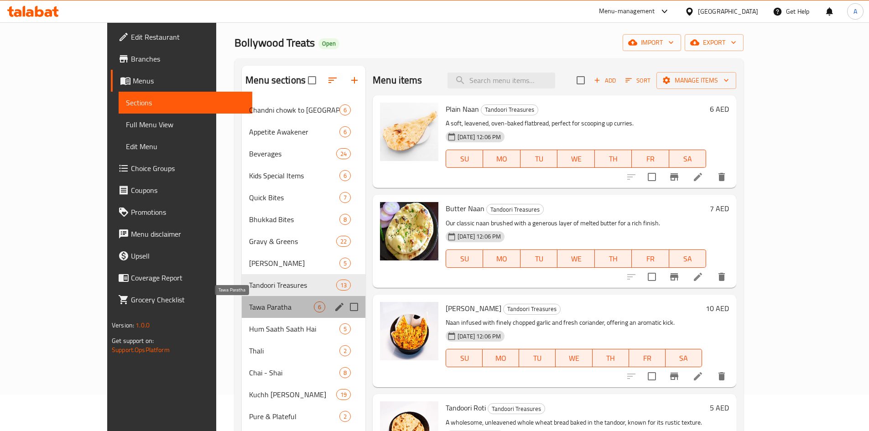
click at [249, 308] on span "Tawa Paratha" at bounding box center [281, 307] width 65 height 11
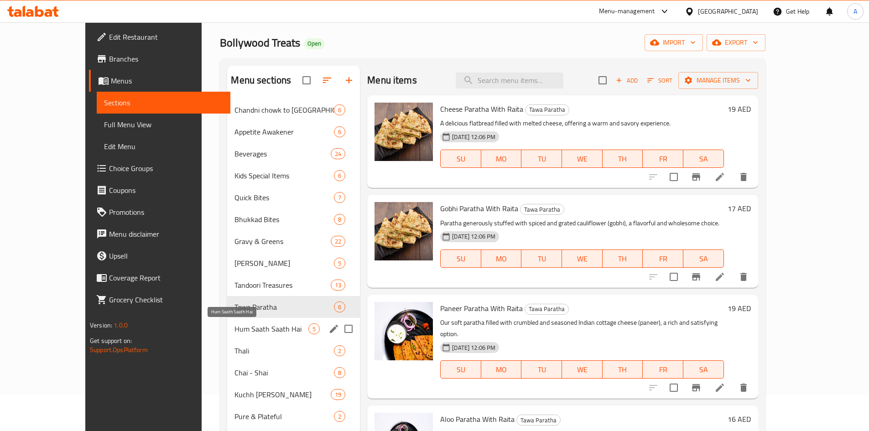
click at [235, 328] on span "Hum Saath Saath Hai" at bounding box center [272, 329] width 74 height 11
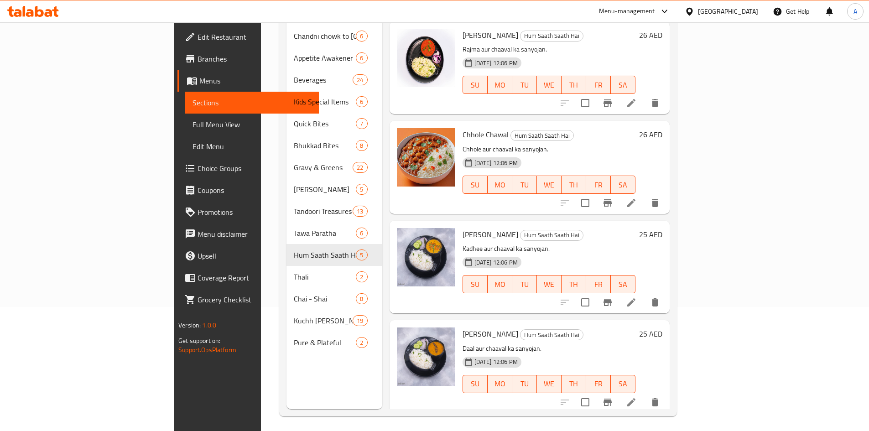
scroll to position [128, 0]
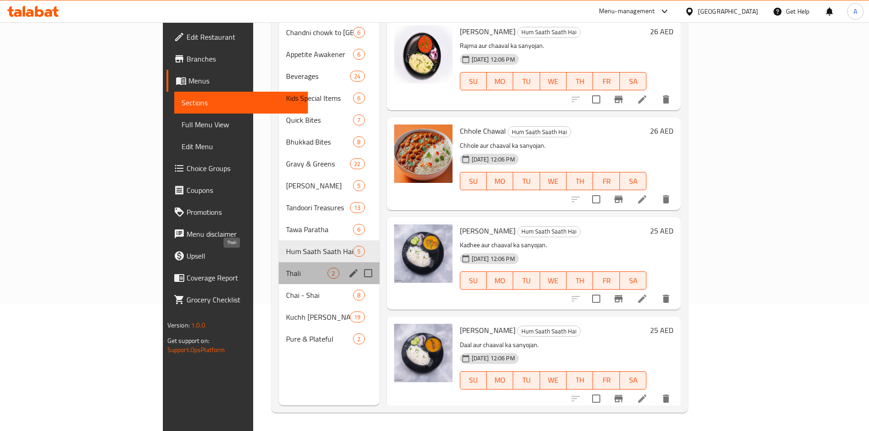
click at [286, 268] on span "Thali" at bounding box center [307, 273] width 42 height 11
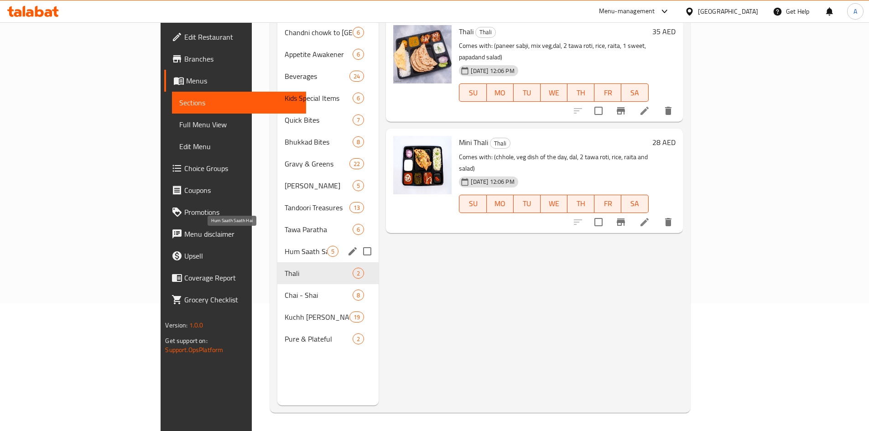
click at [285, 246] on span "Hum Saath Saath Hai" at bounding box center [306, 251] width 42 height 11
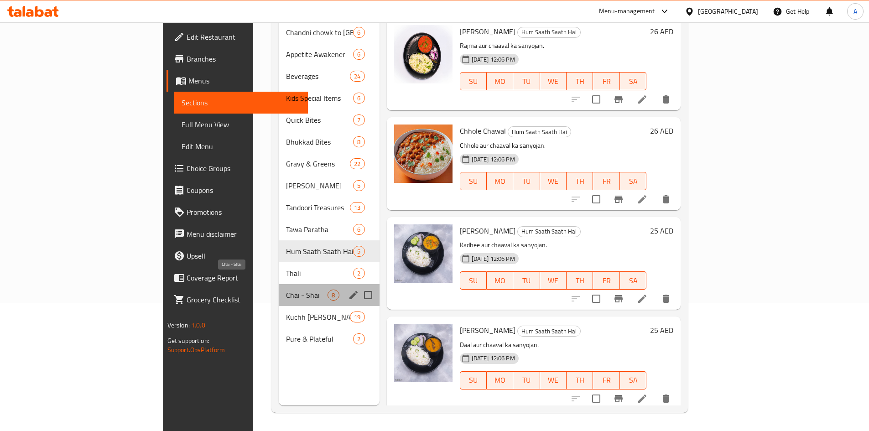
click at [286, 290] on span "Chai - Shai" at bounding box center [307, 295] width 42 height 11
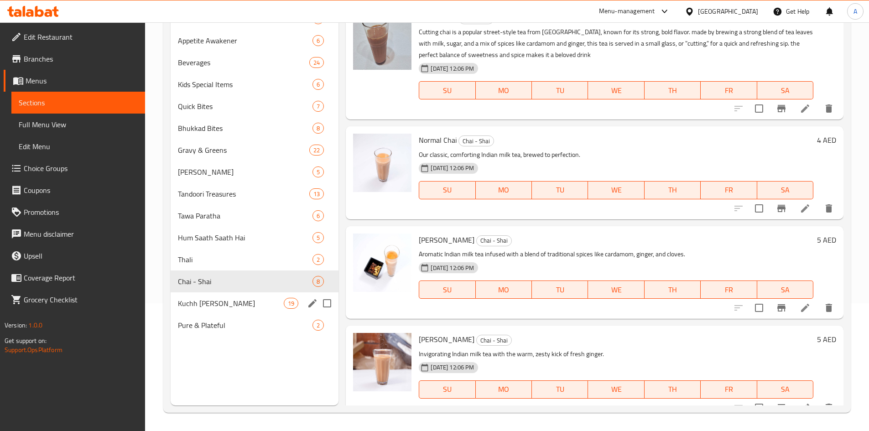
click at [225, 310] on div "Kuchh Meetha Ho Jaaye 19" at bounding box center [255, 304] width 168 height 22
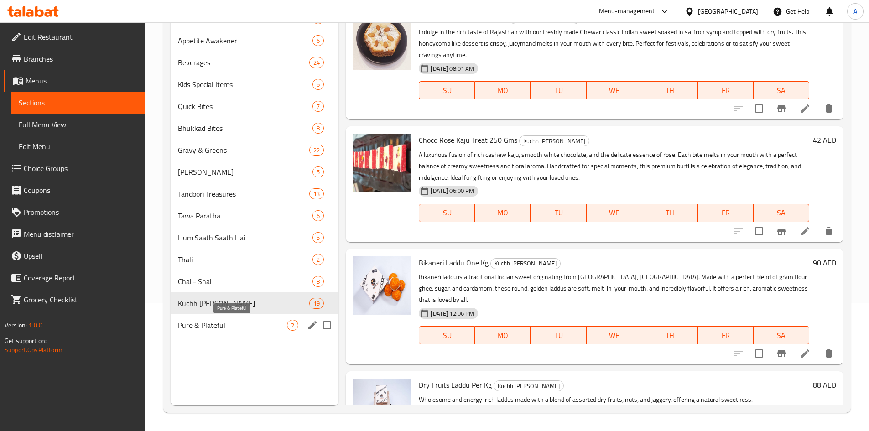
click at [222, 322] on span "Pure & Plateful" at bounding box center [233, 325] width 110 height 11
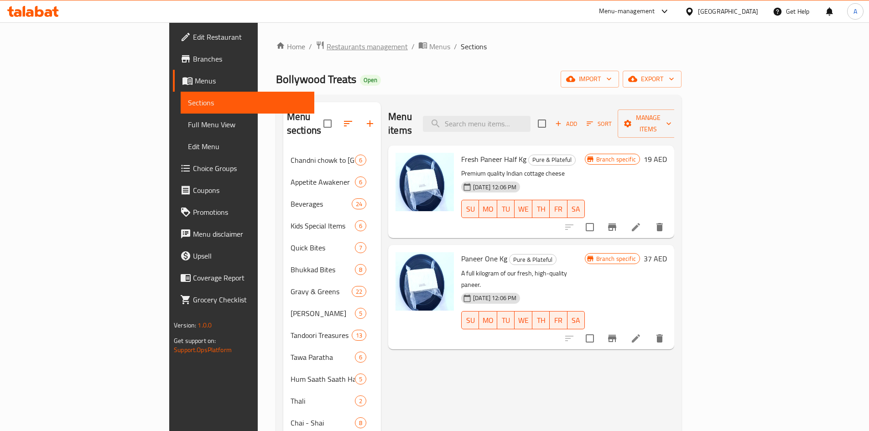
click at [327, 45] on span "Restaurants management" at bounding box center [367, 46] width 81 height 11
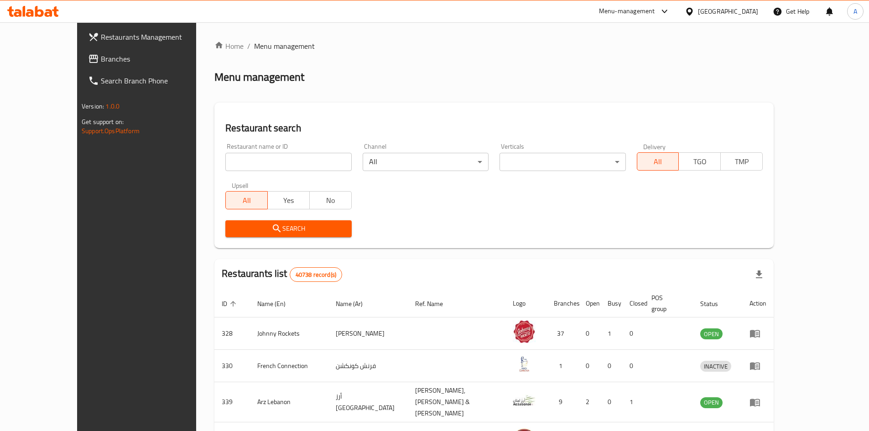
click at [651, 17] on div "Menu-management" at bounding box center [635, 11] width 86 height 22
click at [638, 10] on div "Menu-management" at bounding box center [627, 11] width 56 height 11
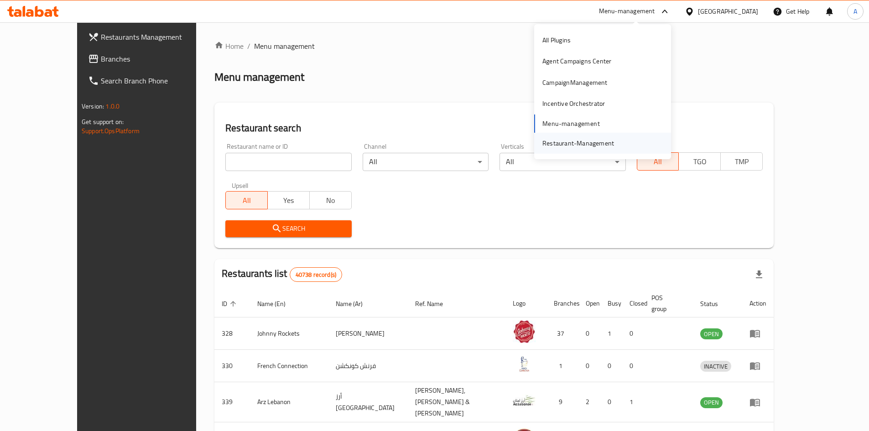
click at [577, 146] on div "Restaurant-Management" at bounding box center [579, 143] width 72 height 10
